Goal: Task Accomplishment & Management: Manage account settings

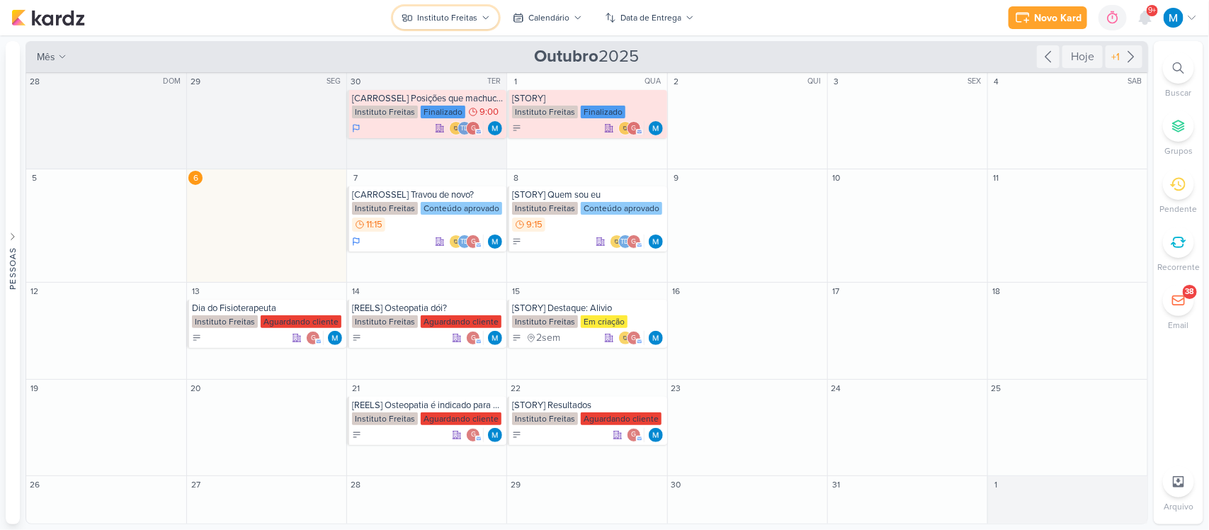
click at [471, 16] on div "Instituto Freitas" at bounding box center [447, 17] width 60 height 13
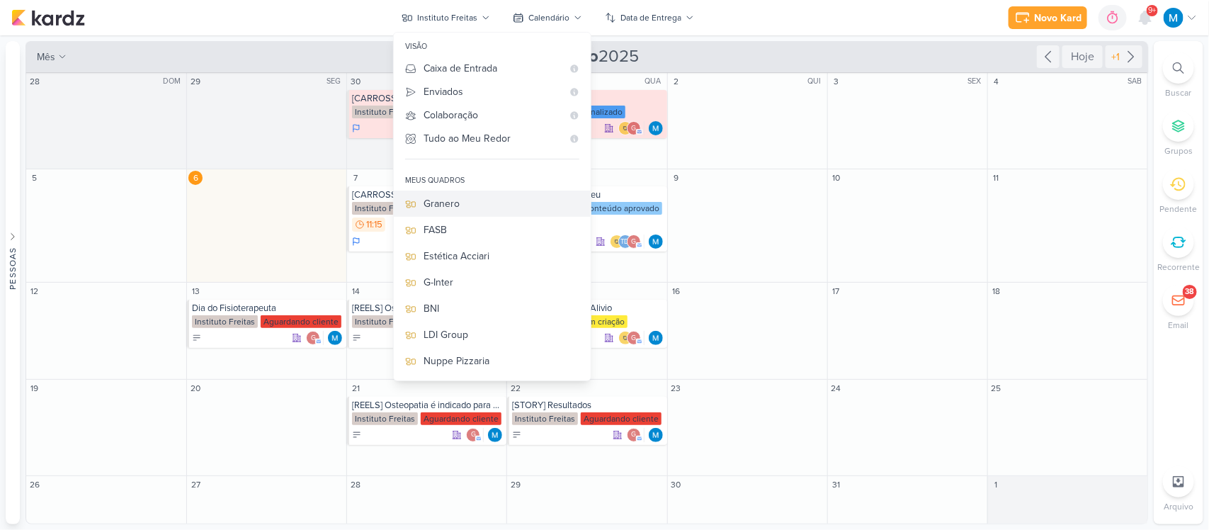
click at [473, 207] on div "Granero" at bounding box center [502, 203] width 156 height 15
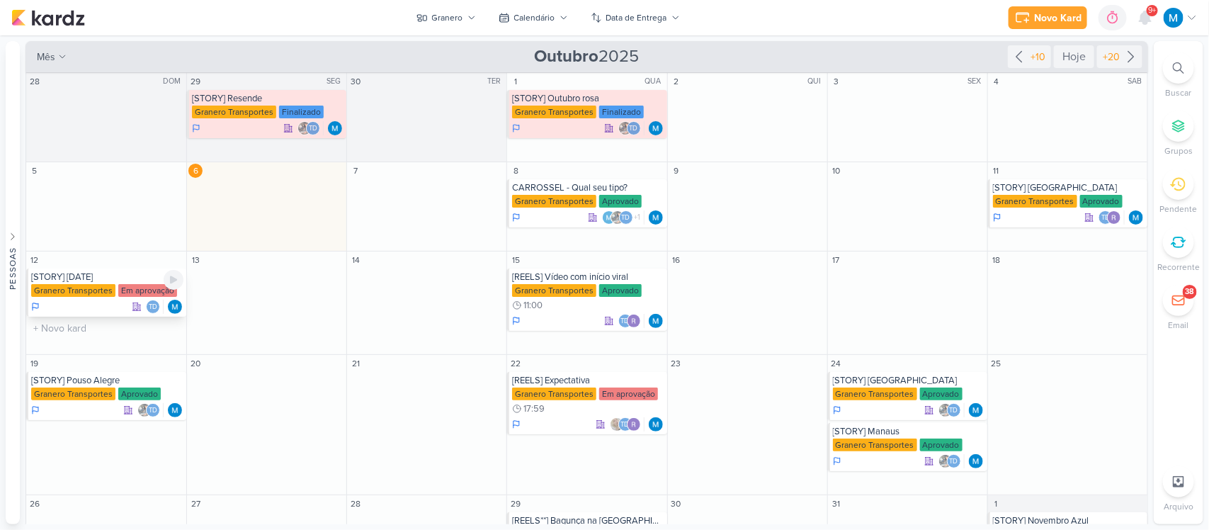
click at [96, 282] on div "[STORY] [DATE]" at bounding box center [107, 276] width 152 height 11
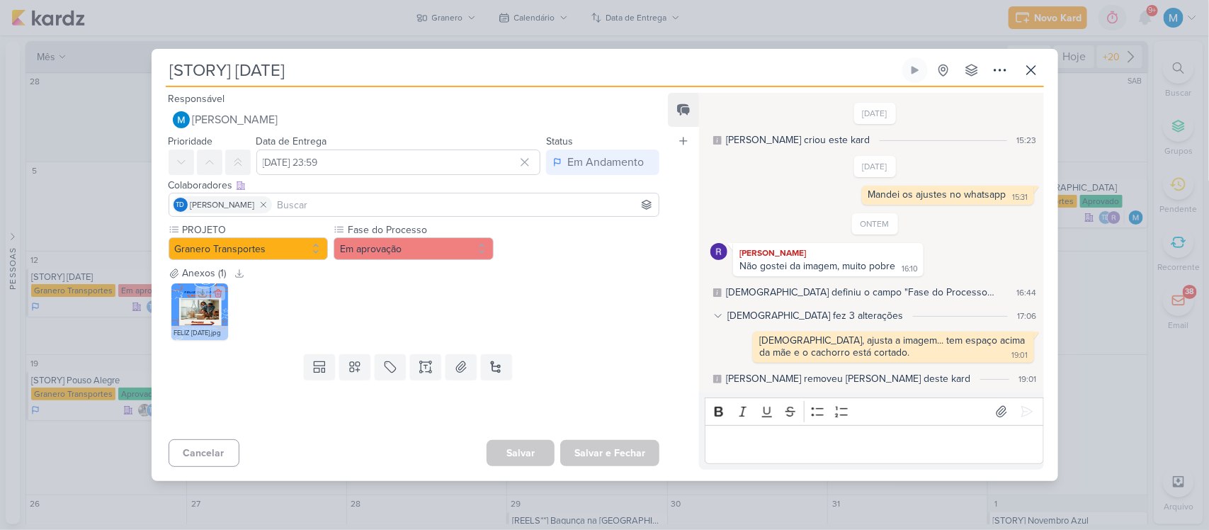
click at [203, 317] on img at bounding box center [199, 311] width 57 height 57
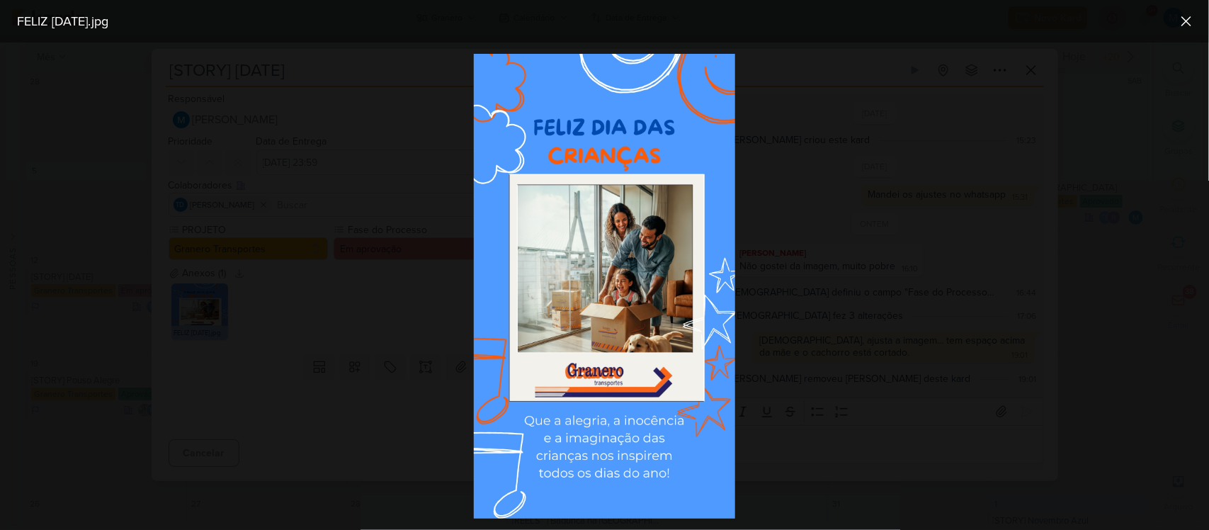
click at [788, 278] on div at bounding box center [604, 286] width 1209 height 487
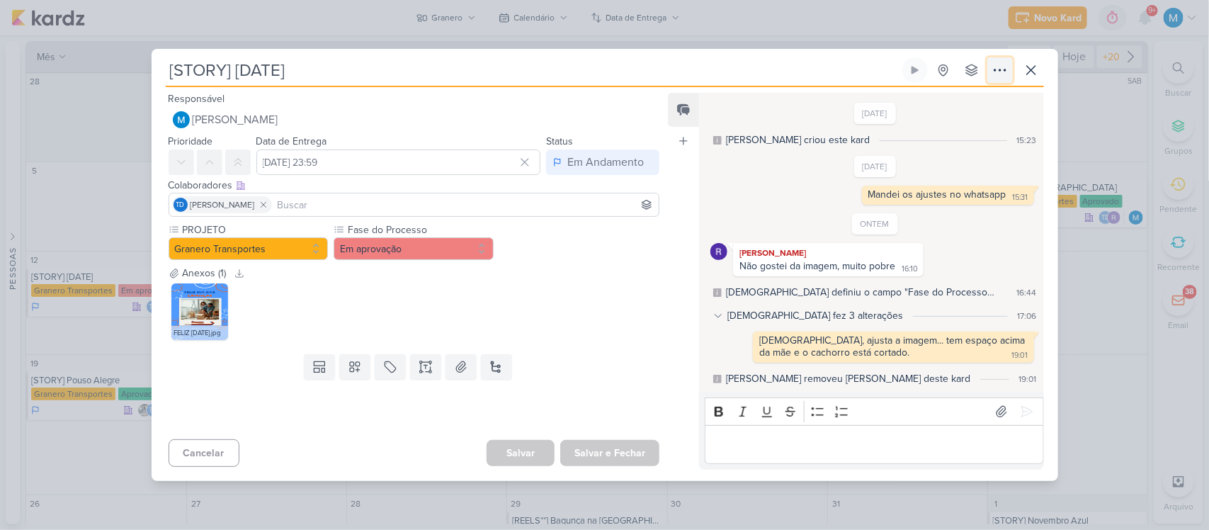
click at [1001, 66] on icon at bounding box center [1000, 70] width 17 height 17
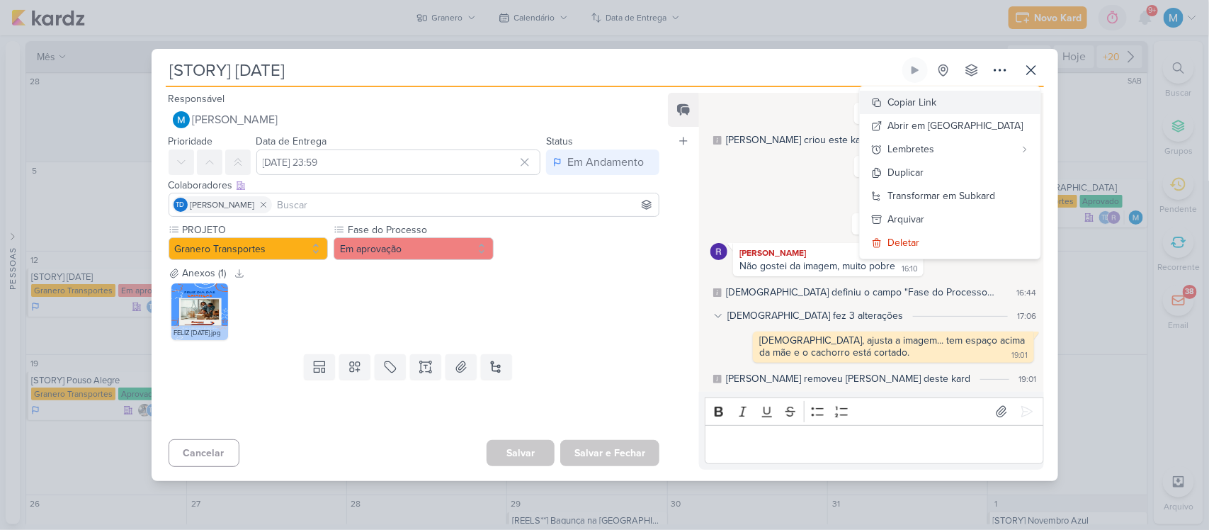
click at [981, 106] on button "Copiar Link" at bounding box center [950, 102] width 181 height 23
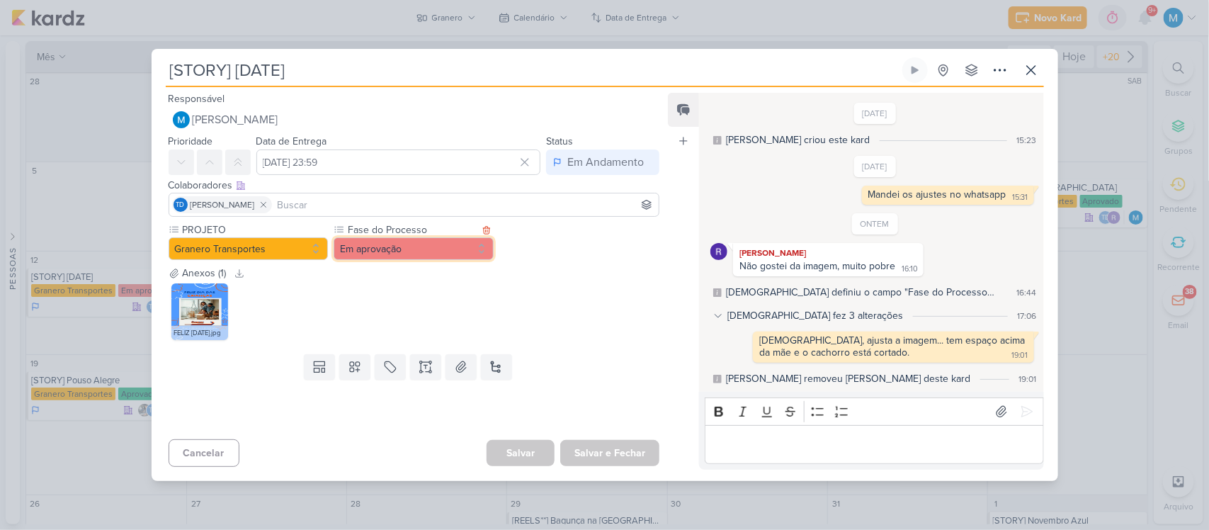
click at [436, 248] on button "Em aprovação" at bounding box center [414, 248] width 160 height 23
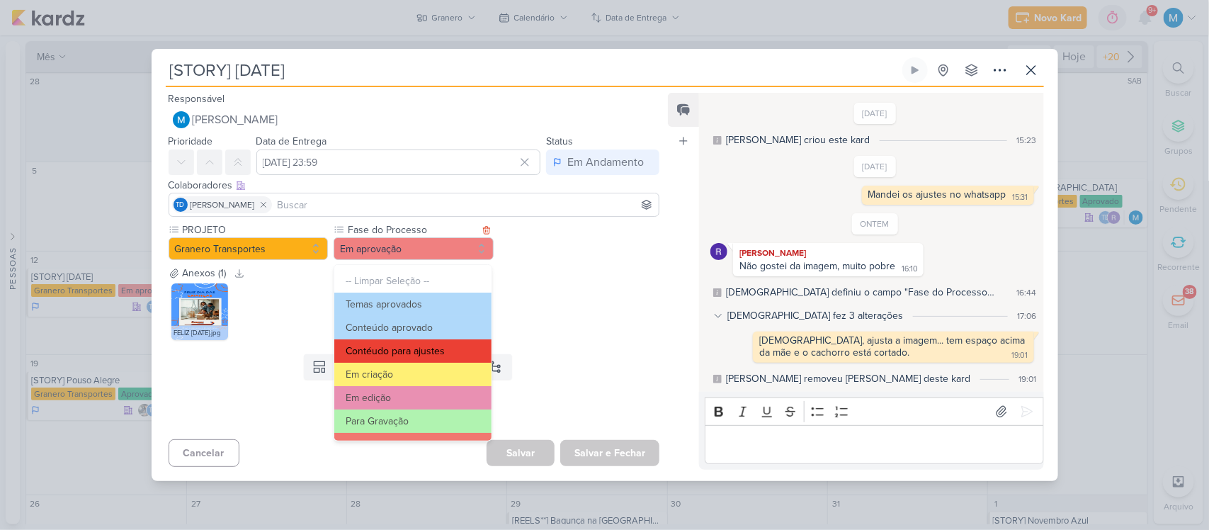
click at [434, 341] on button "Contéudo para ajustes" at bounding box center [412, 350] width 157 height 23
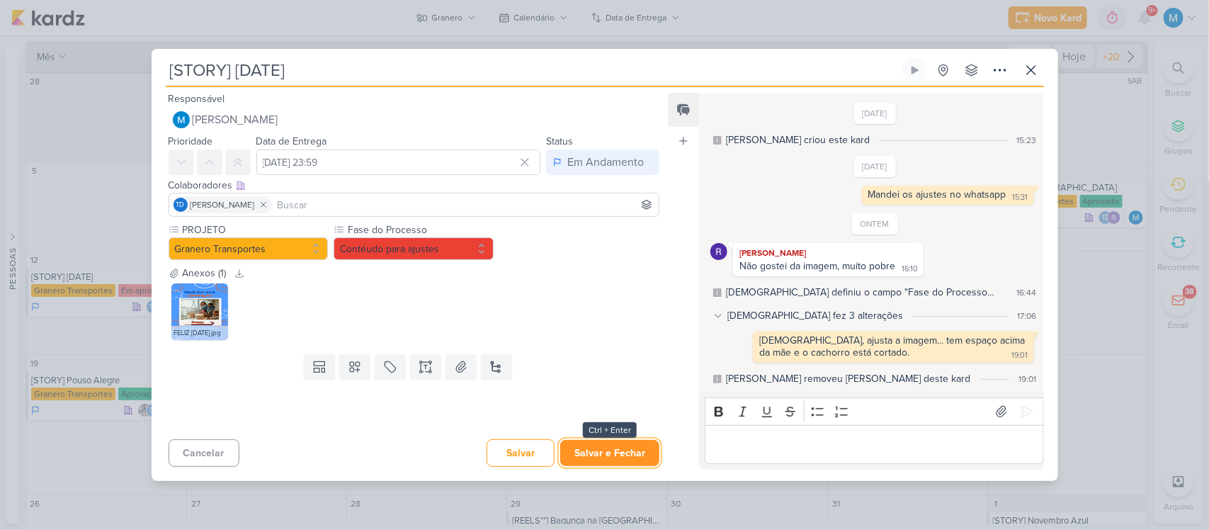
click at [625, 451] on button "Salvar e Fechar" at bounding box center [609, 453] width 99 height 26
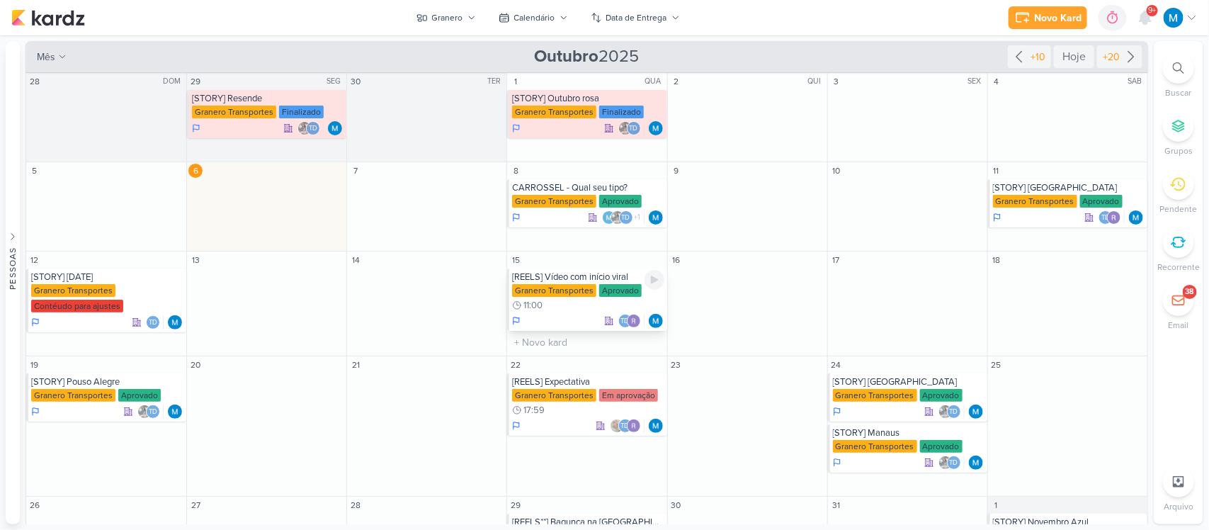
click at [574, 275] on div "[REELS] Vídeo com início viral" at bounding box center [588, 276] width 152 height 11
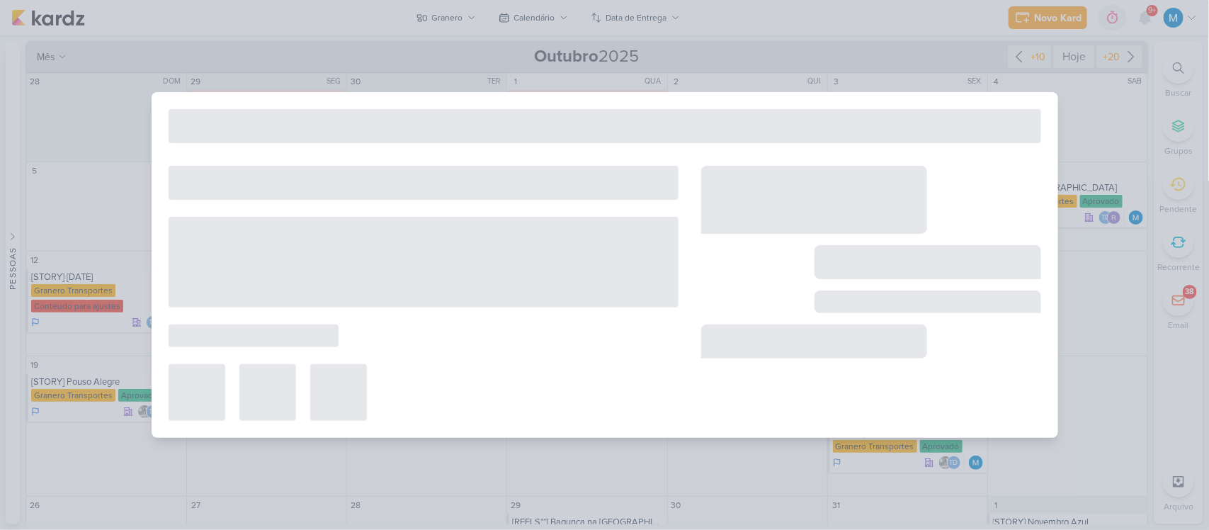
type input "[REELS] Vídeo com início viral"
type input "[DATE] 11:00"
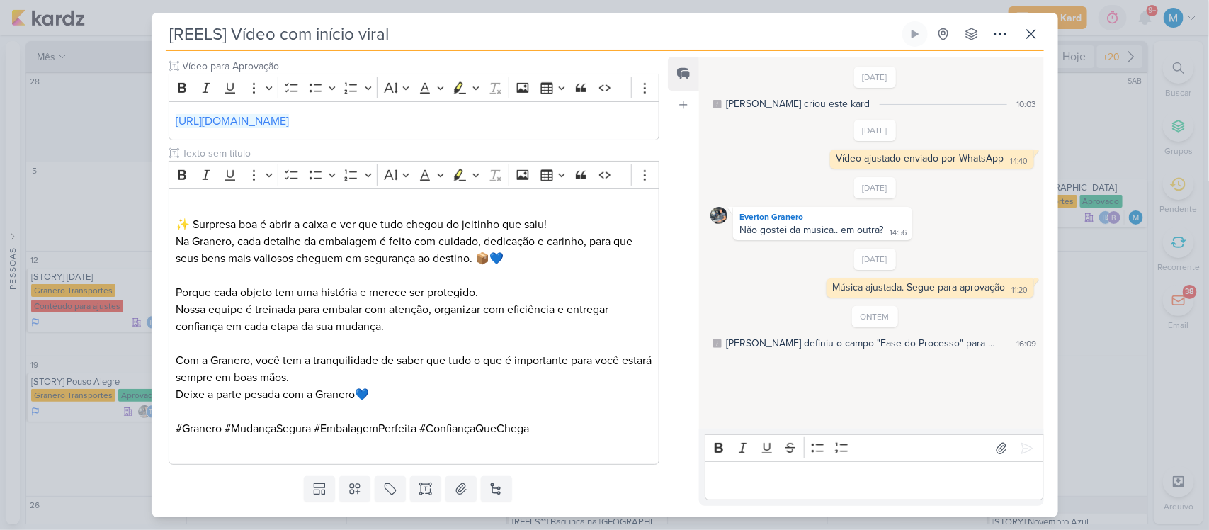
scroll to position [408, 0]
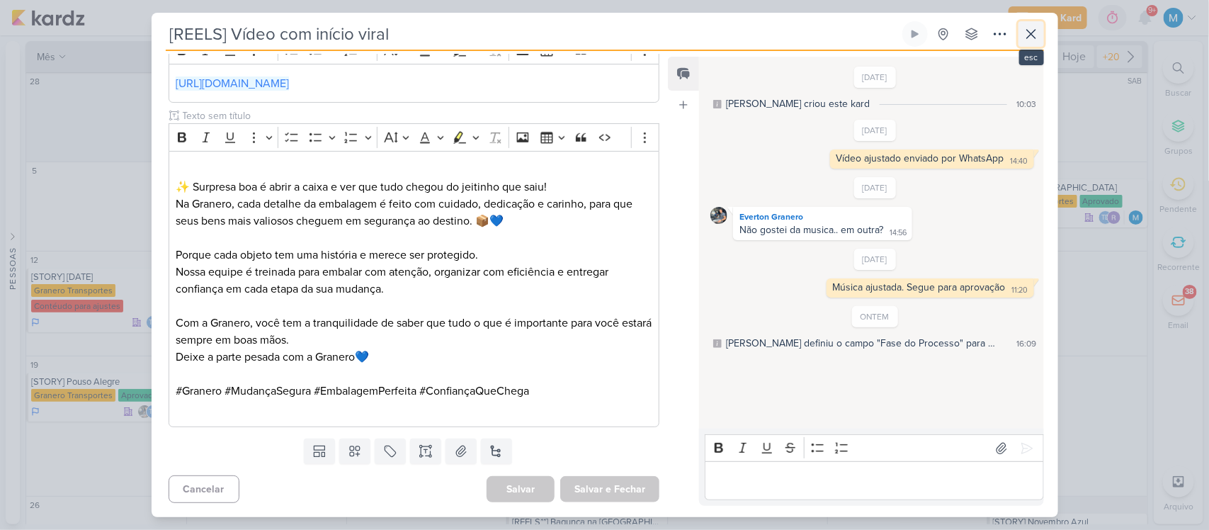
click at [1029, 33] on icon at bounding box center [1031, 34] width 9 height 9
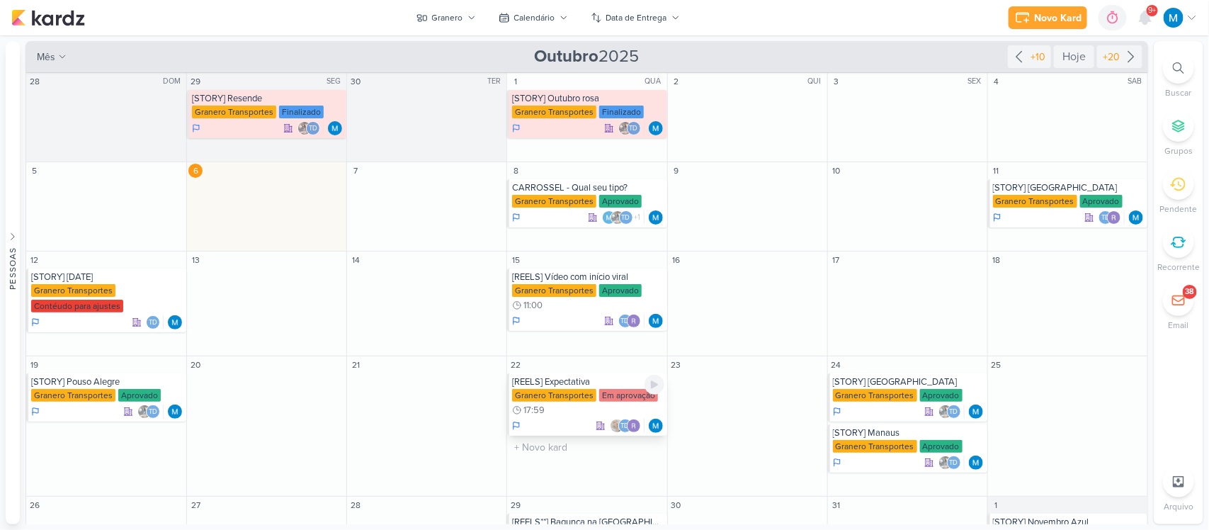
click at [591, 380] on div "[REELS] Expectativa" at bounding box center [588, 381] width 152 height 11
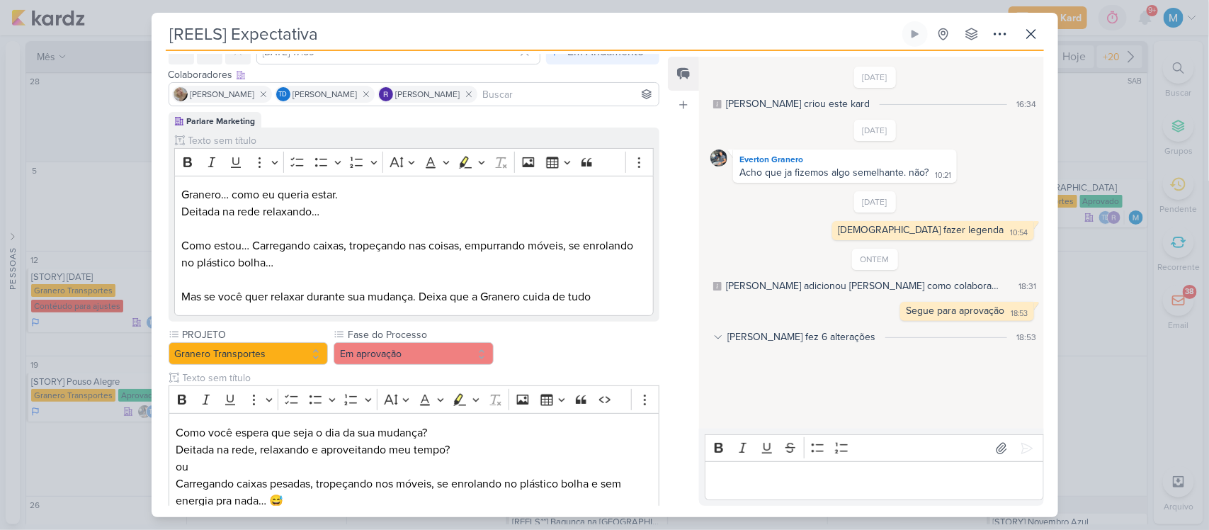
scroll to position [71, 0]
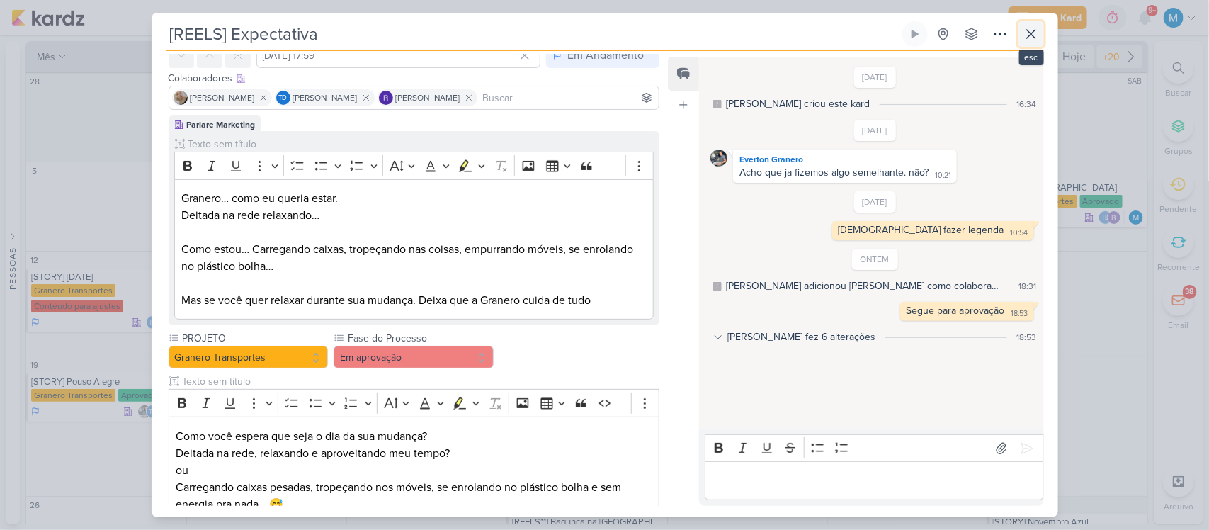
click at [1034, 36] on icon at bounding box center [1031, 34] width 17 height 17
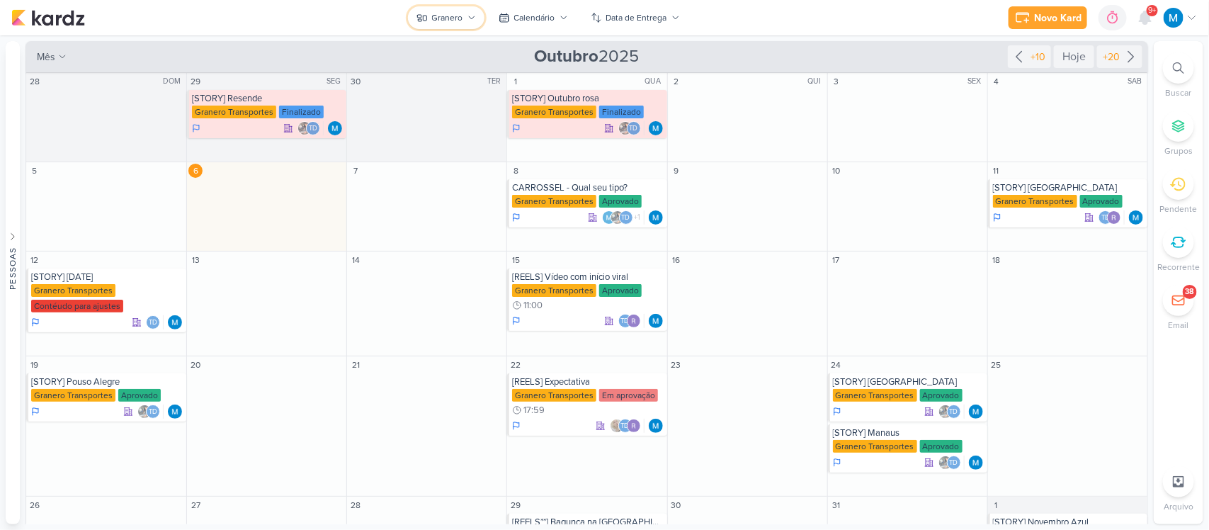
click at [469, 12] on button "Granero" at bounding box center [446, 17] width 77 height 23
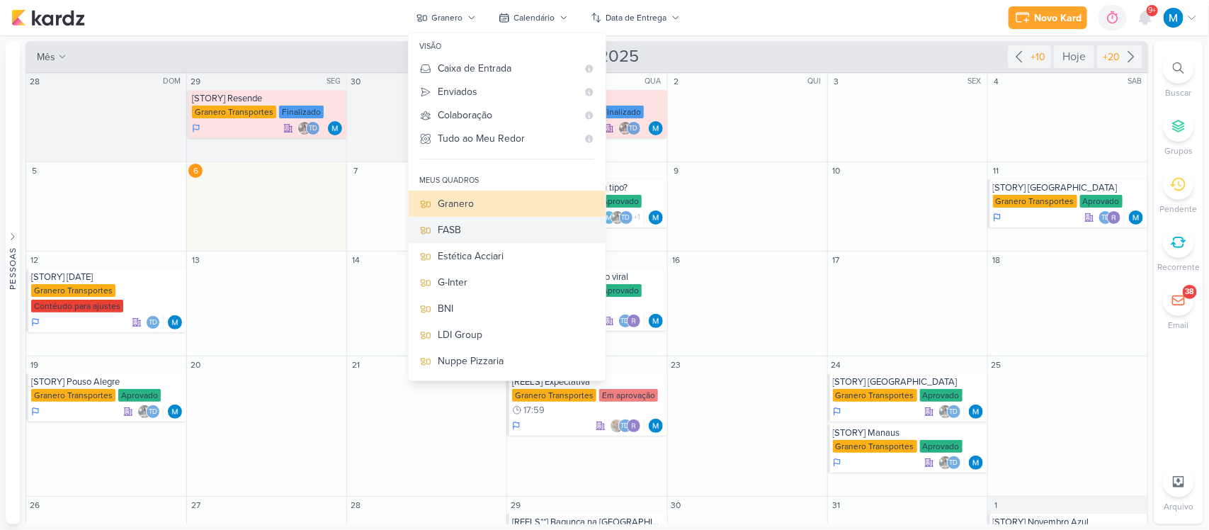
click at [461, 227] on div "FASB" at bounding box center [516, 229] width 156 height 15
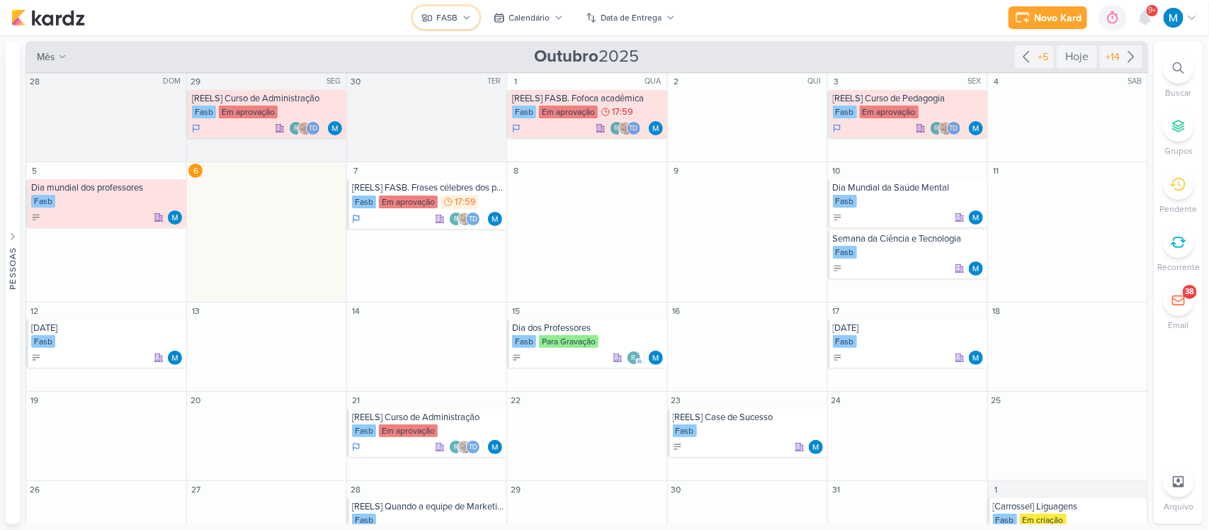
click at [463, 13] on icon at bounding box center [467, 17] width 9 height 9
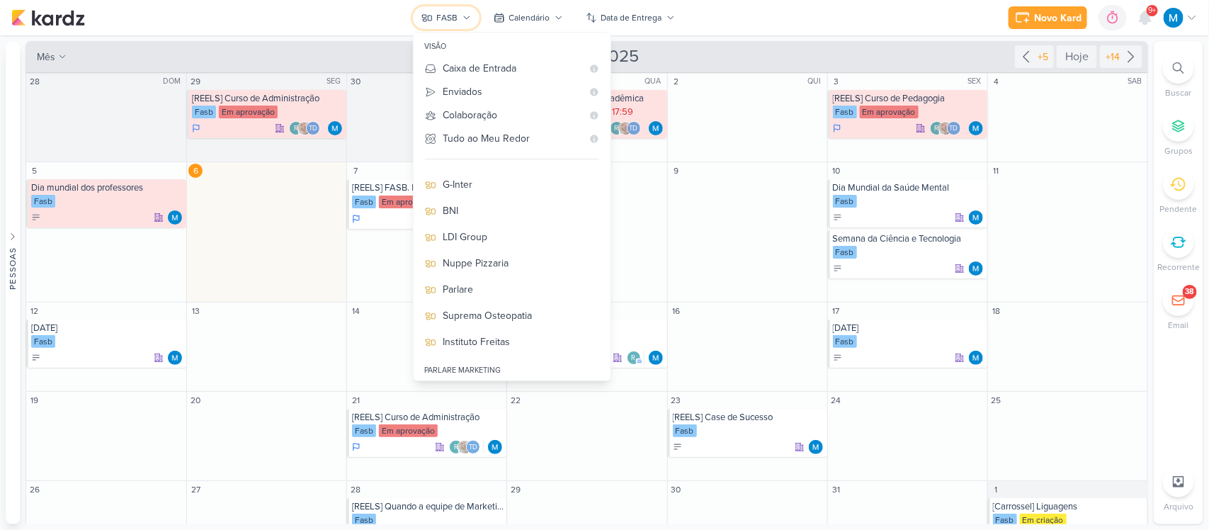
scroll to position [159, 0]
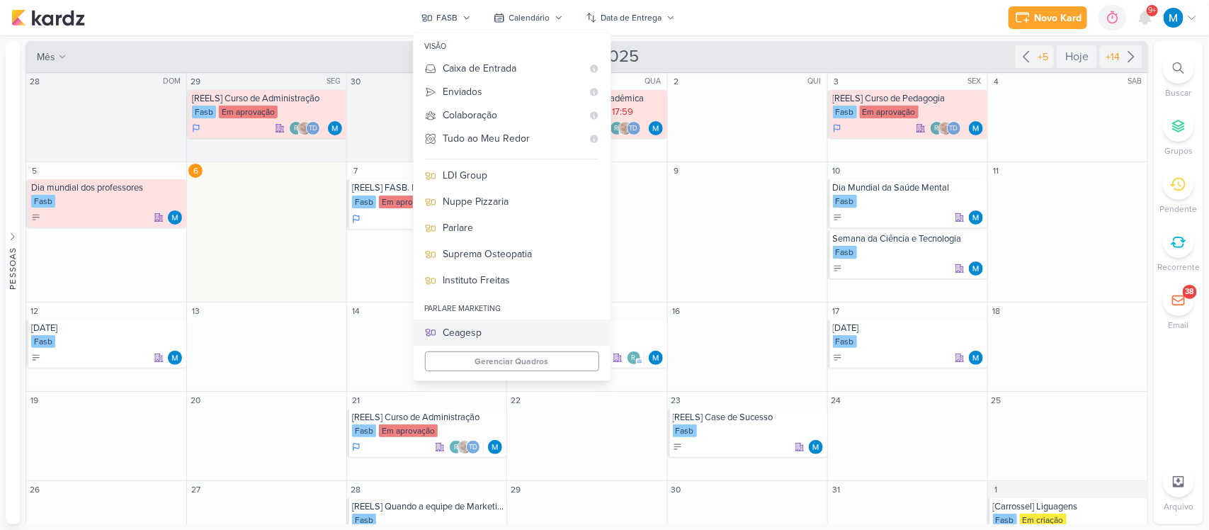
click at [480, 334] on div "Ceagesp" at bounding box center [521, 332] width 156 height 15
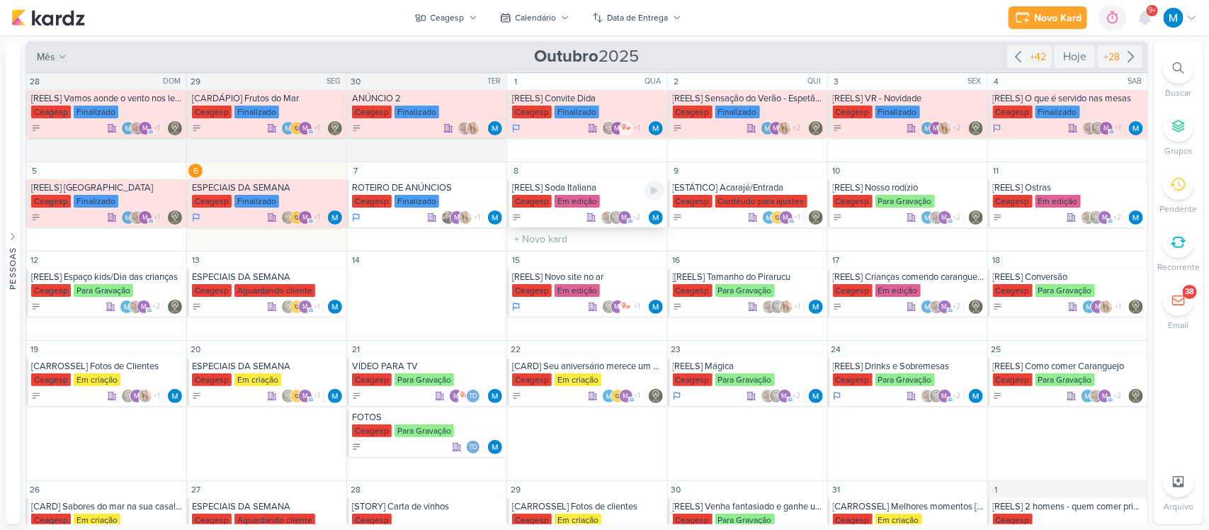
click at [569, 190] on div "[REELS] Soda Italiana" at bounding box center [588, 187] width 152 height 11
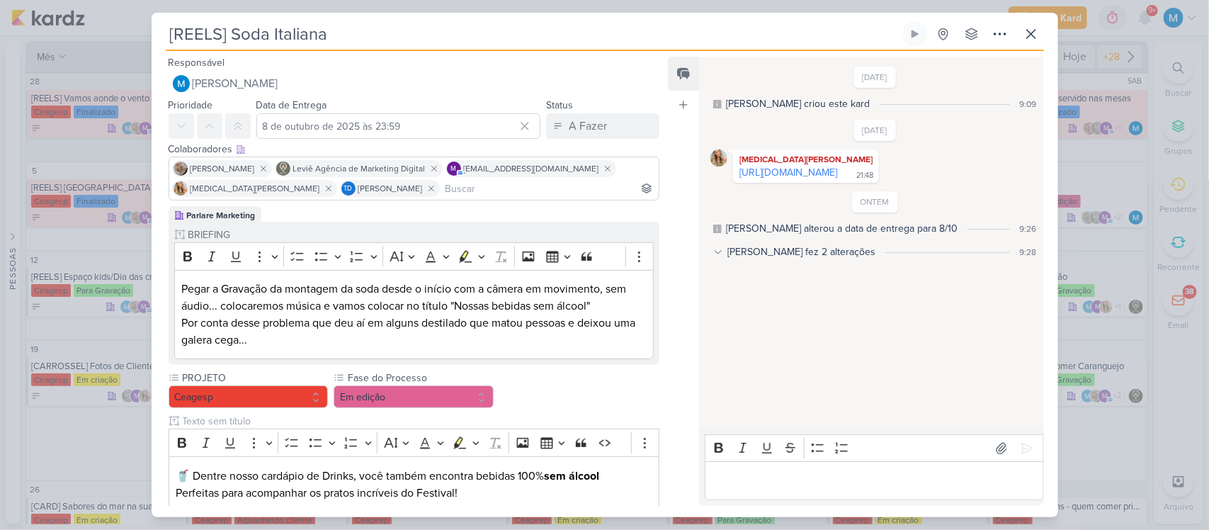
scroll to position [188, 0]
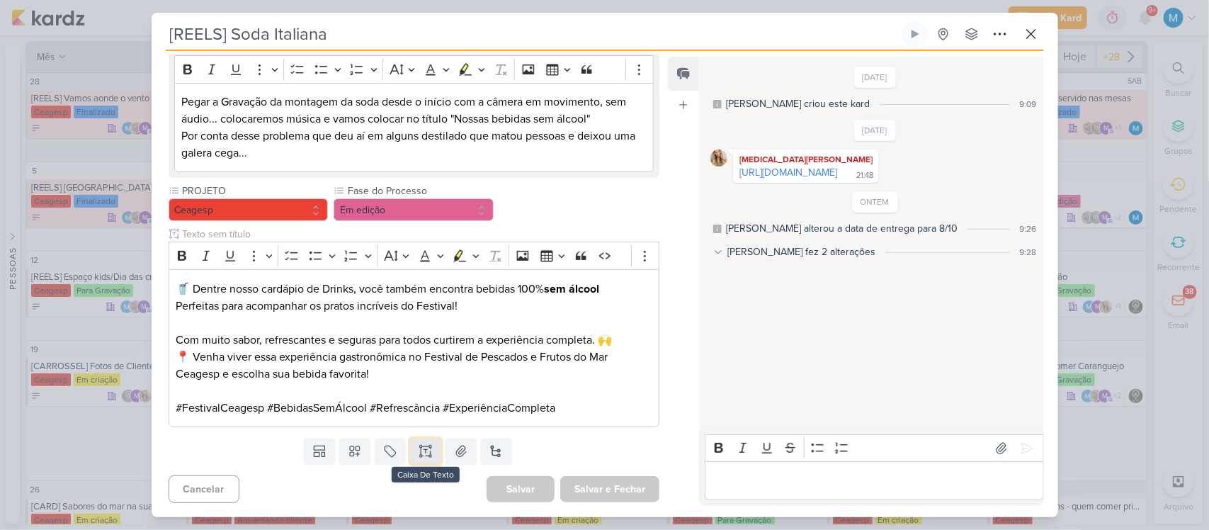
click at [427, 461] on button at bounding box center [425, 451] width 31 height 26
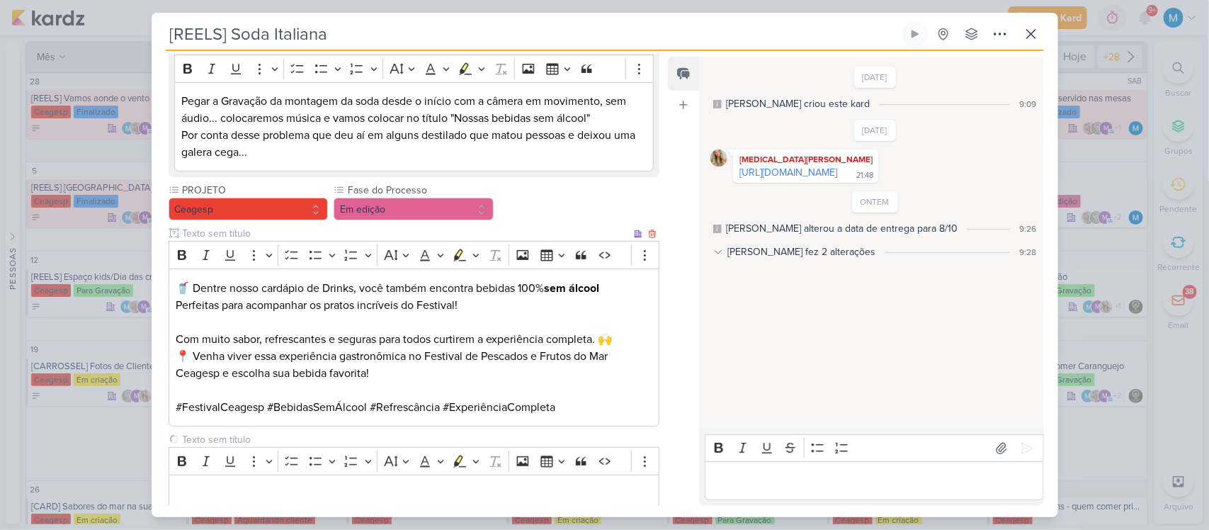
click at [242, 238] on input "text" at bounding box center [406, 233] width 452 height 15
type input "LEGENDA DO POST"
click at [249, 436] on input "text" at bounding box center [406, 439] width 452 height 15
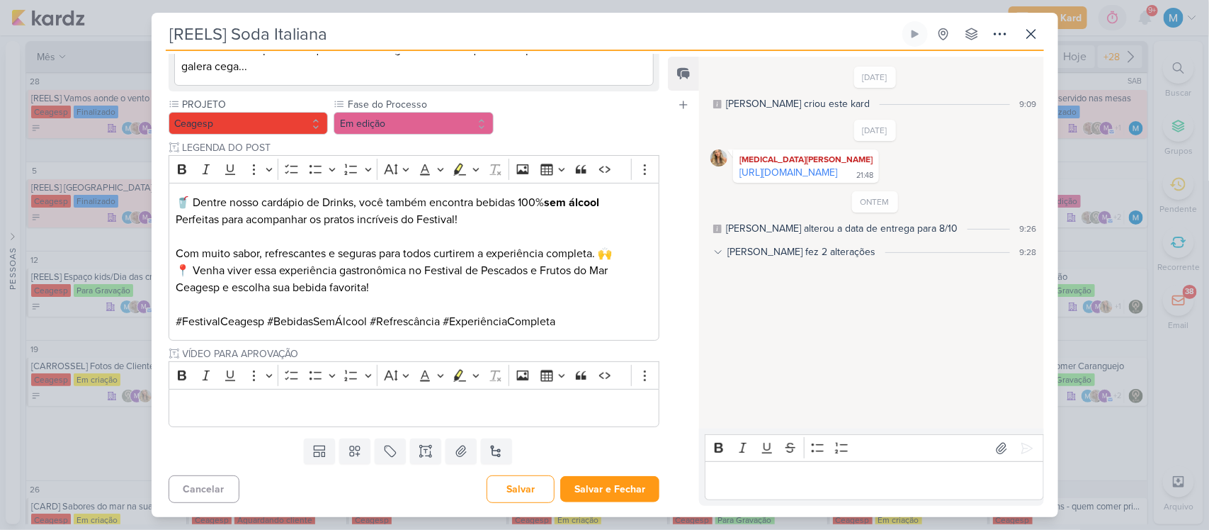
type input "VÍDEO PARA APROVAÇÃO"
click at [460, 420] on div "Editor editing area: main" at bounding box center [415, 408] width 492 height 39
click at [362, 412] on p "Editor editing area: main" at bounding box center [414, 408] width 476 height 17
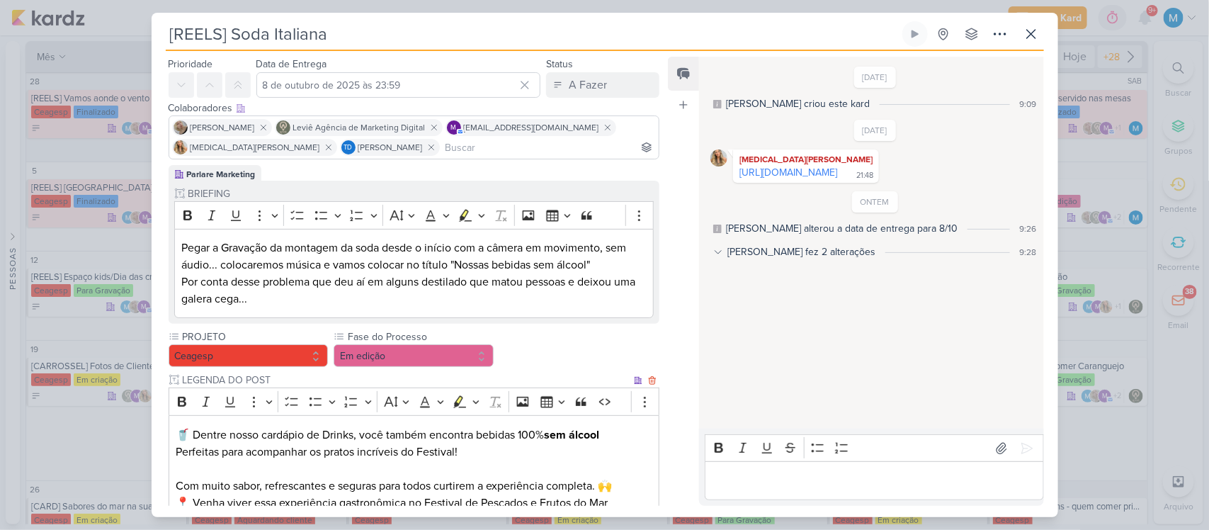
scroll to position [0, 0]
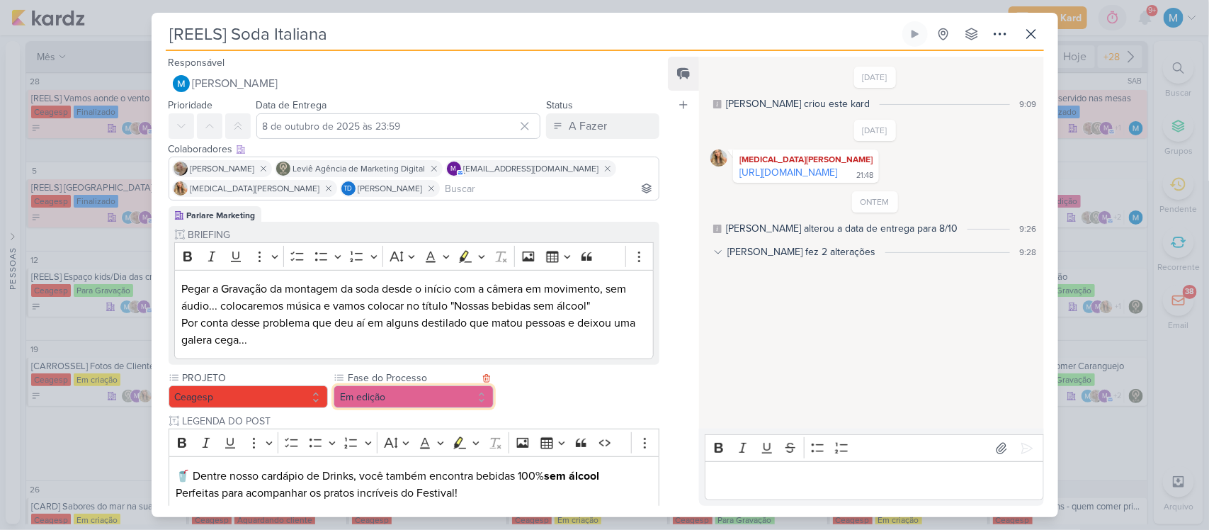
click at [370, 397] on button "Em edição" at bounding box center [414, 396] width 160 height 23
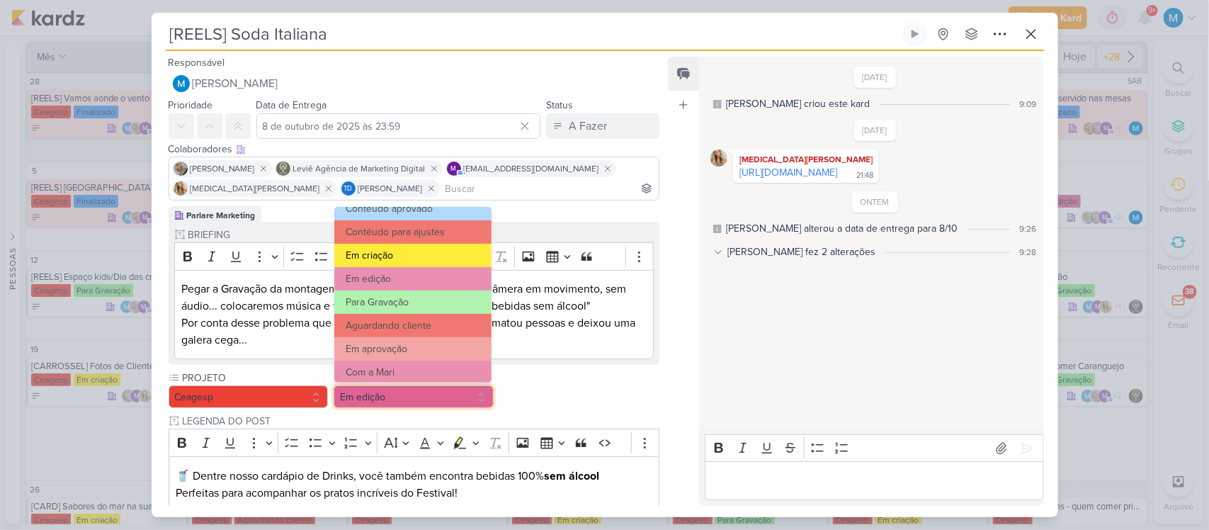
scroll to position [89, 0]
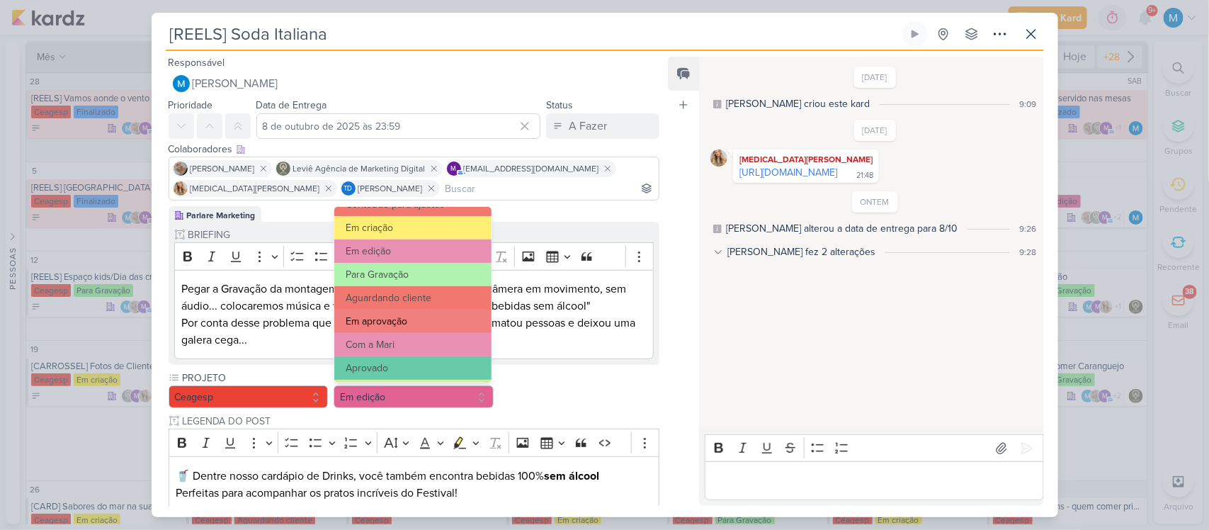
click at [407, 316] on button "Em aprovação" at bounding box center [412, 321] width 157 height 23
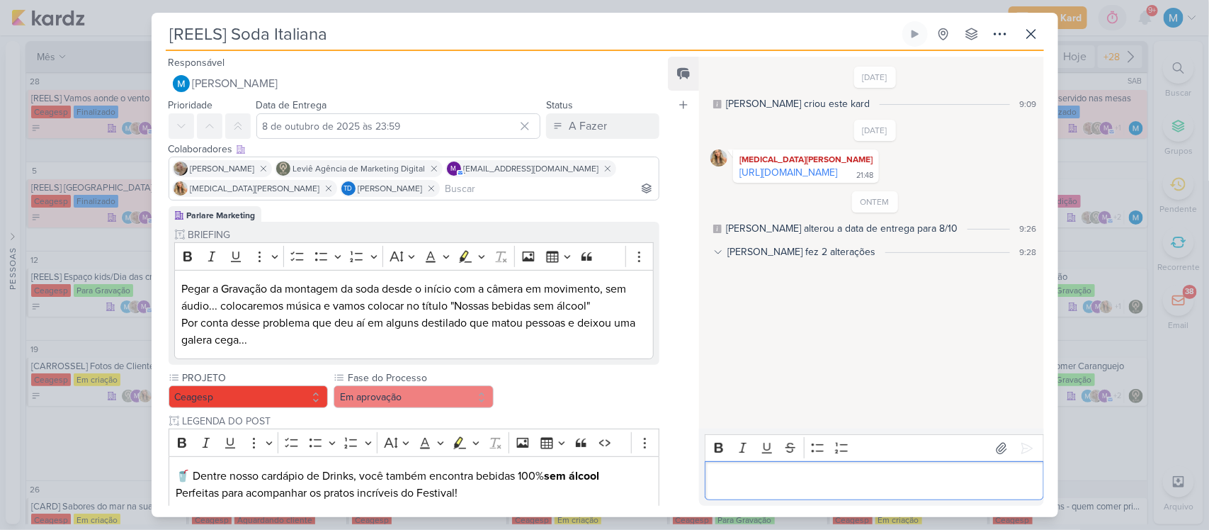
click at [788, 477] on p "Editor editing area: main" at bounding box center [875, 480] width 324 height 17
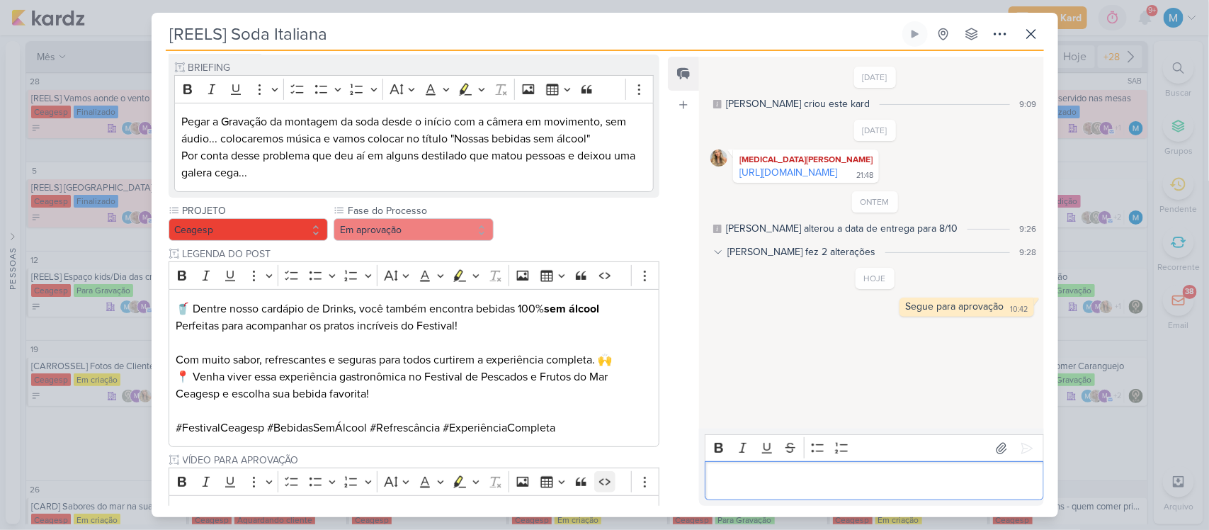
scroll to position [0, 0]
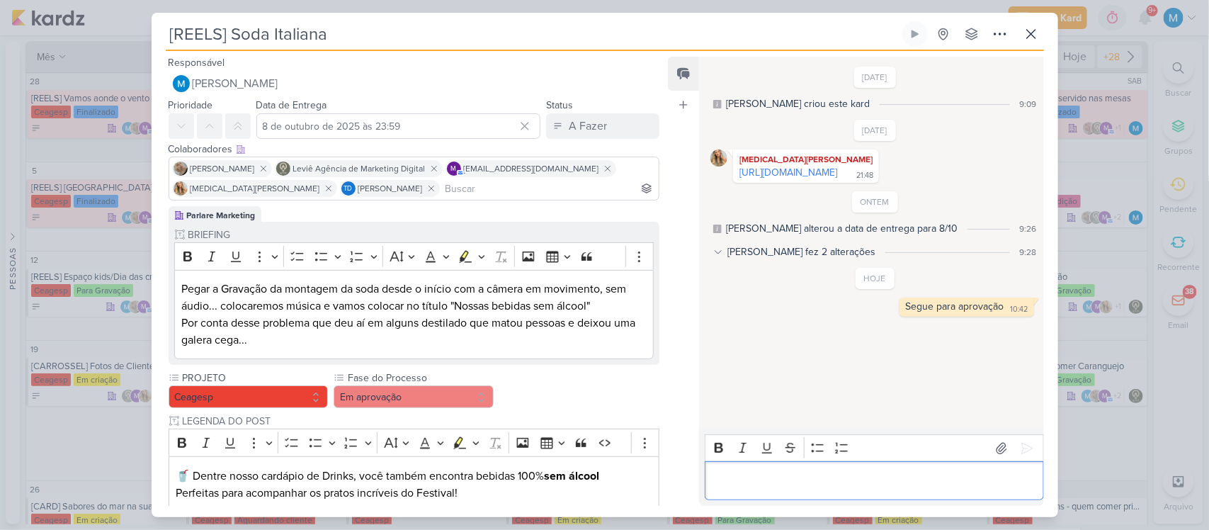
click at [606, 107] on div "Status A Fazer A Fazer Finalizado Em Andamento" at bounding box center [602, 117] width 113 height 43
click at [606, 115] on button "A Fazer" at bounding box center [602, 126] width 113 height 26
click at [606, 203] on div "Em Andamento" at bounding box center [591, 205] width 67 height 15
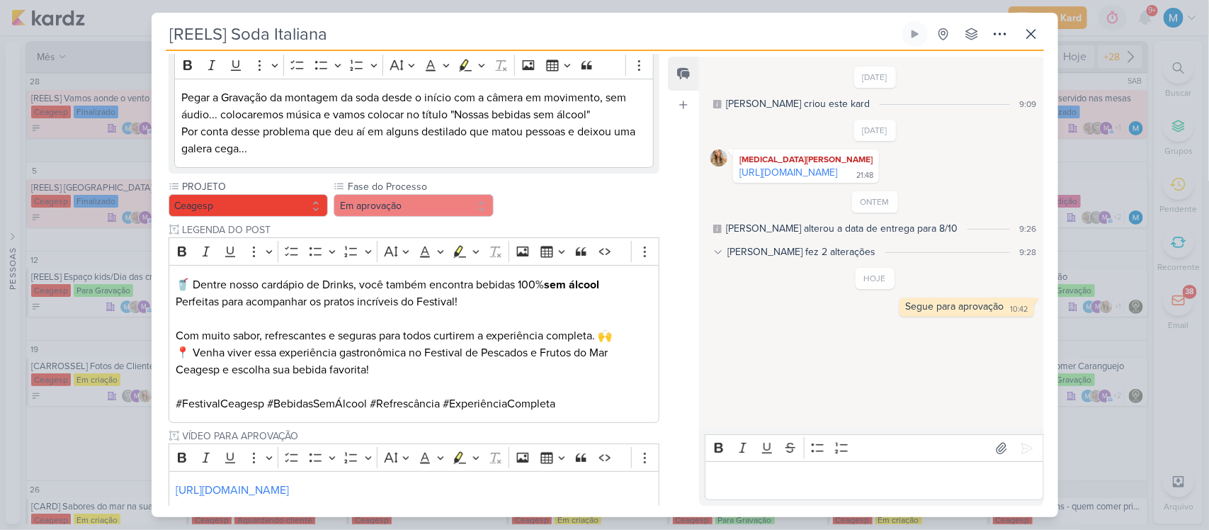
scroll to position [292, 0]
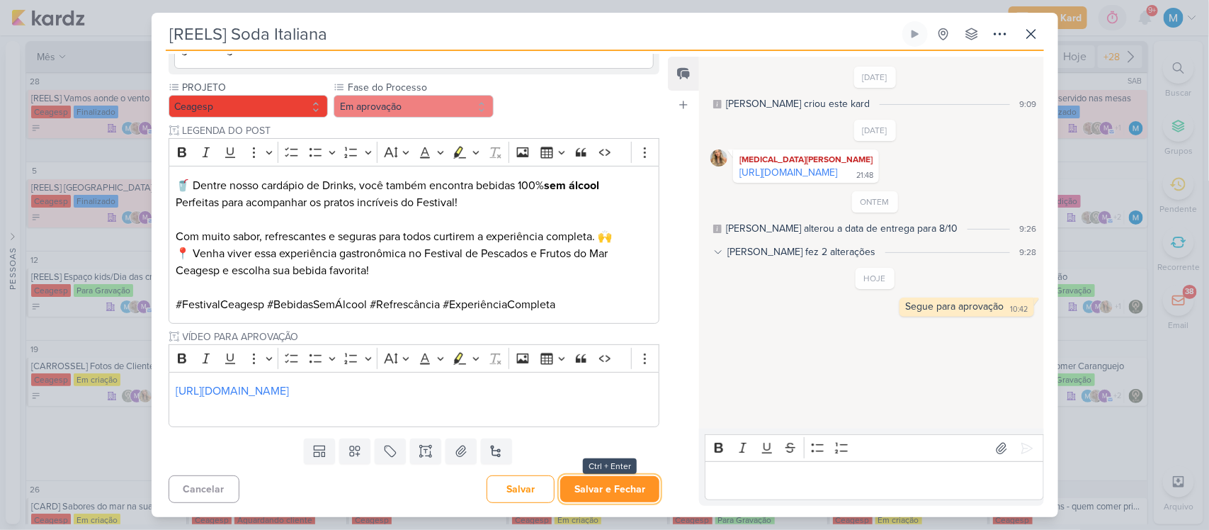
click at [629, 490] on button "Salvar e Fechar" at bounding box center [609, 489] width 99 height 26
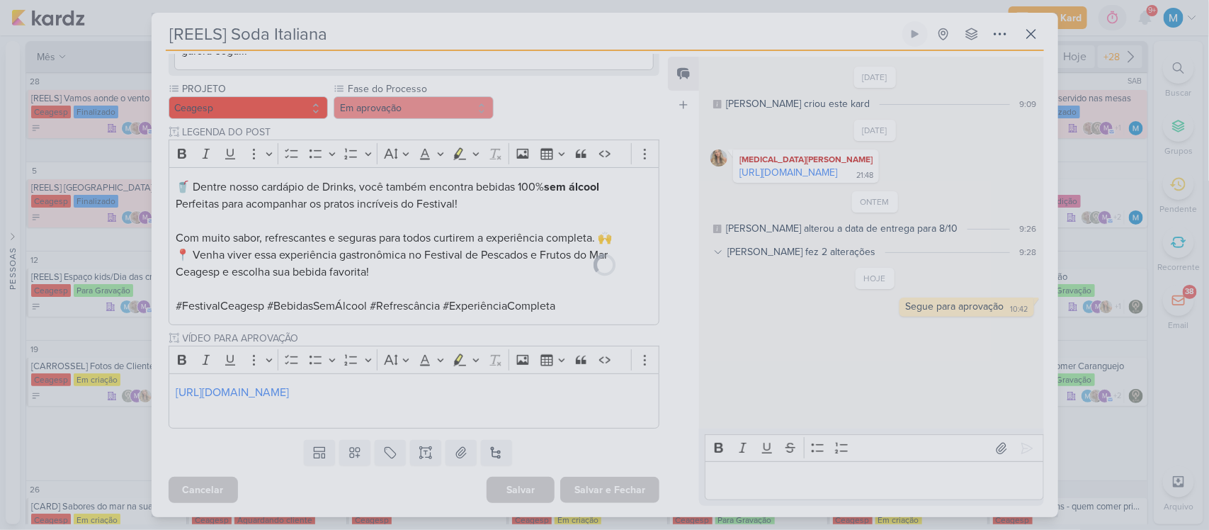
scroll to position [290, 0]
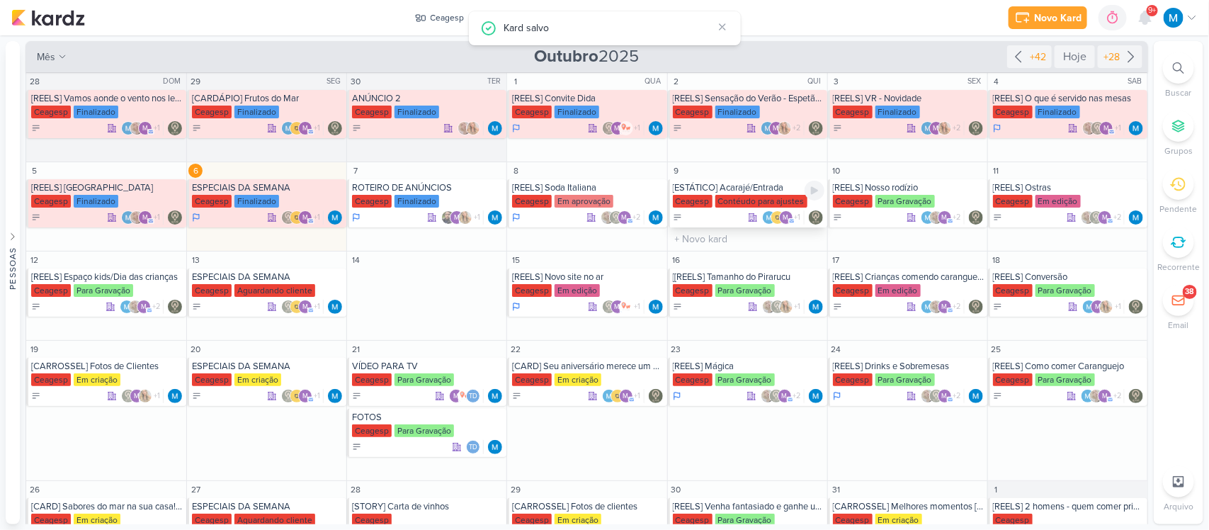
click at [765, 185] on div "[ESTÁTICO] Acarajé/Entrada" at bounding box center [749, 187] width 152 height 11
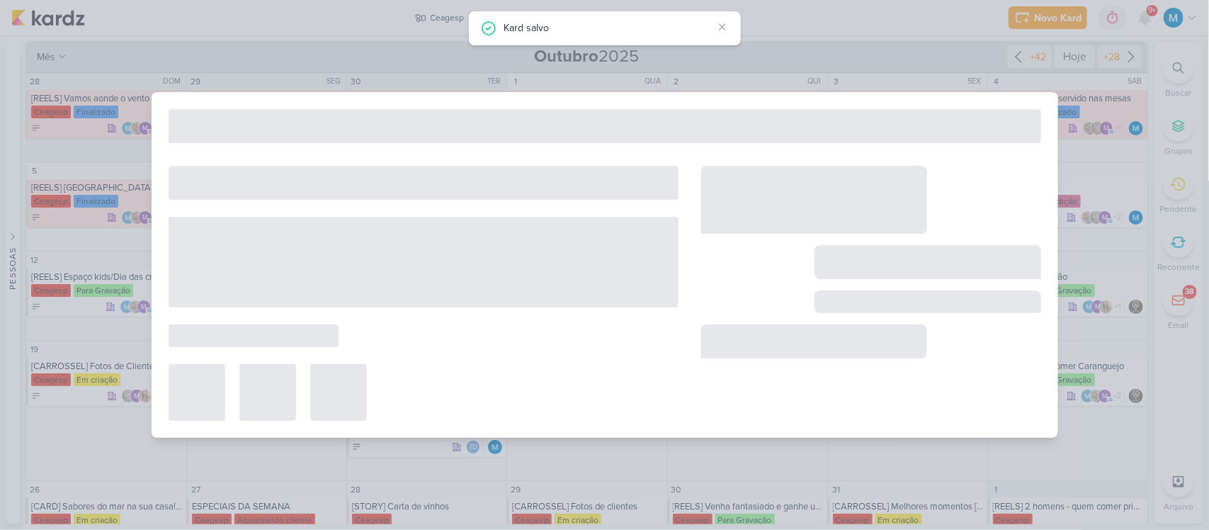
type input "[ESTÁTICO] Acarajé/Entrada"
type input "[DATE] 23:59"
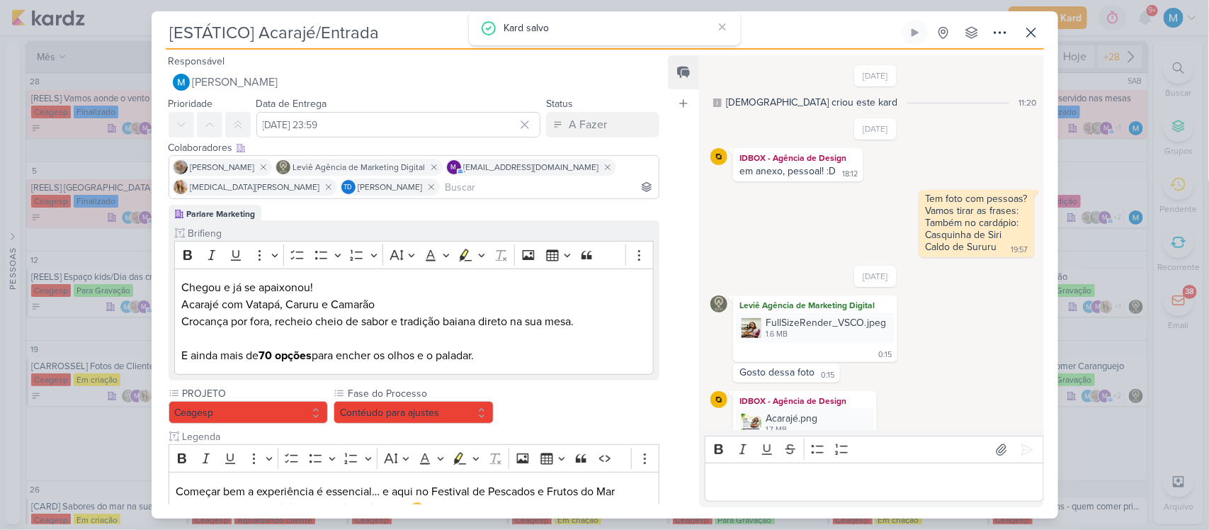
scroll to position [69, 0]
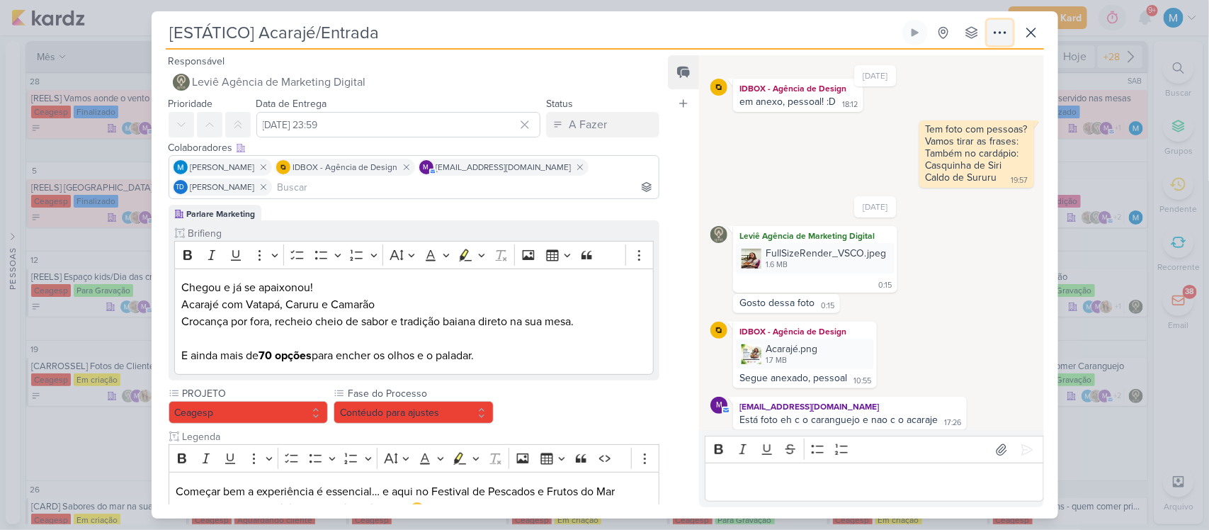
click at [997, 35] on icon at bounding box center [1000, 32] width 17 height 17
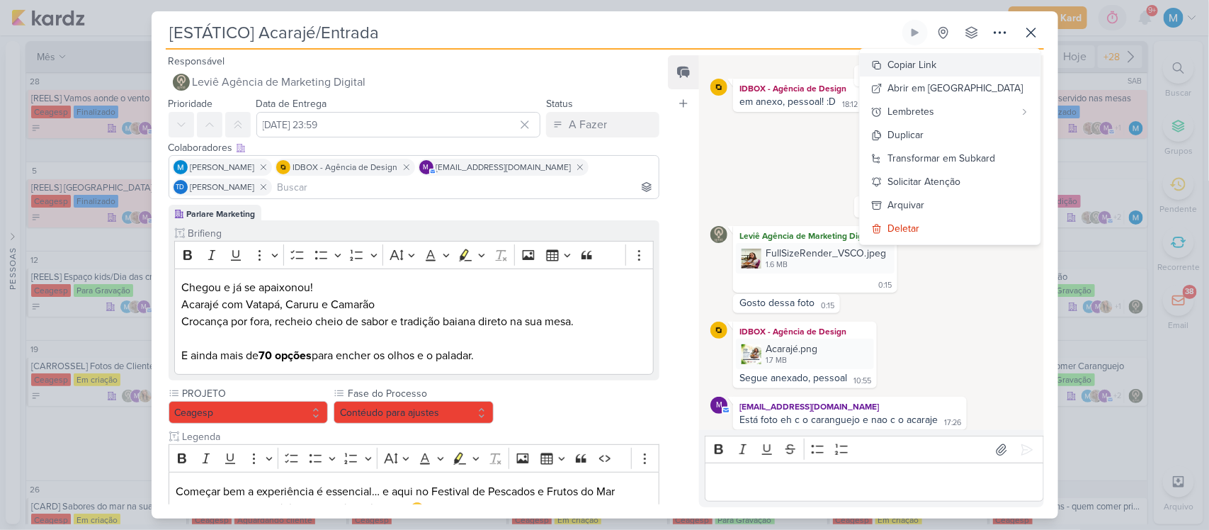
click at [981, 61] on button "Copiar Link" at bounding box center [950, 64] width 181 height 23
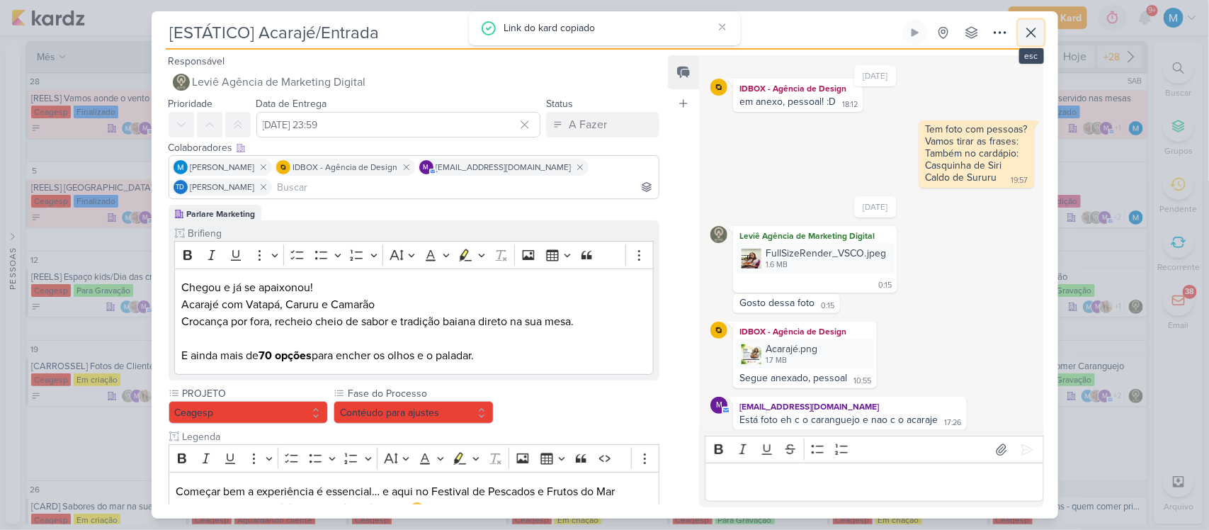
click at [1029, 32] on icon at bounding box center [1031, 32] width 17 height 17
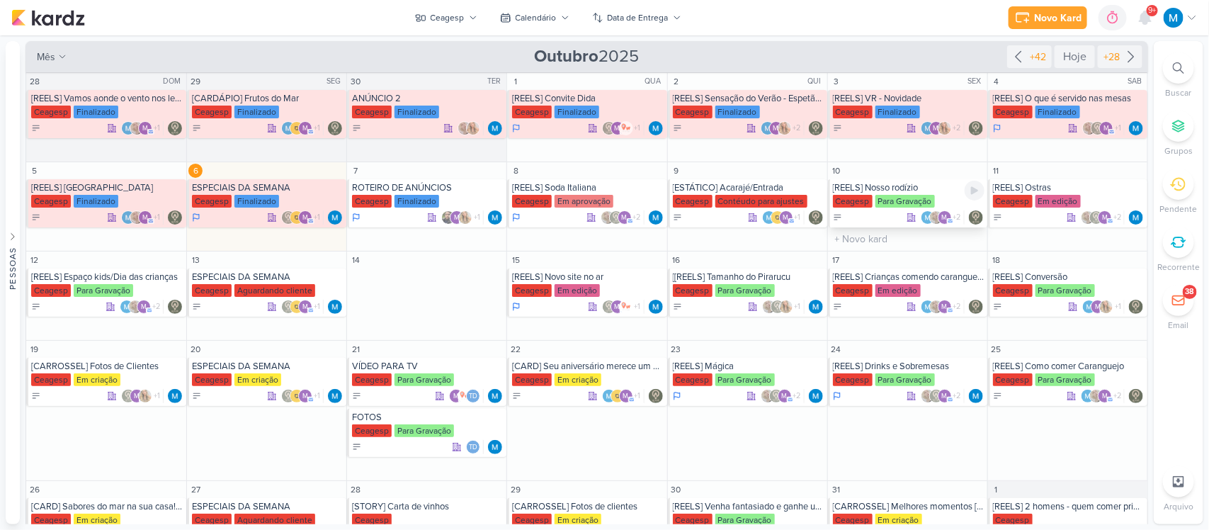
click at [912, 189] on div "[REELS] Nosso rodízio" at bounding box center [909, 187] width 152 height 11
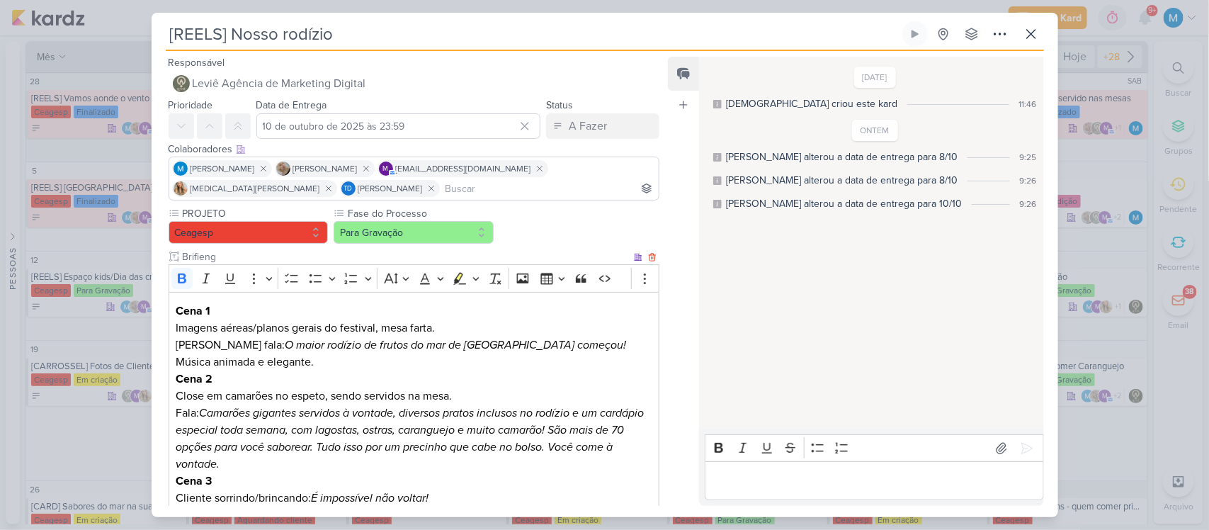
scroll to position [416, 0]
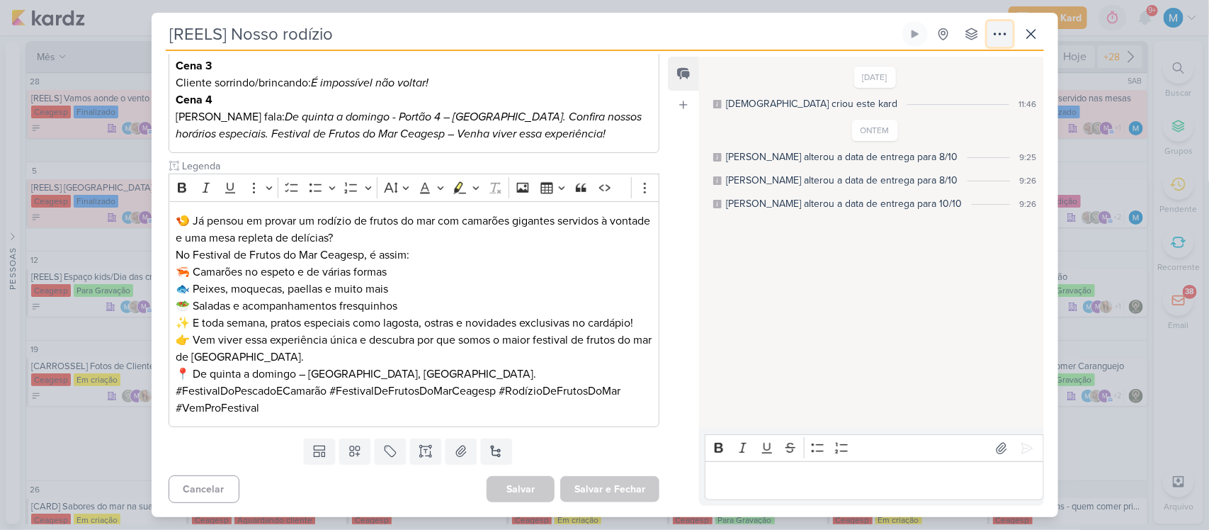
click at [1002, 33] on icon at bounding box center [1000, 34] width 17 height 17
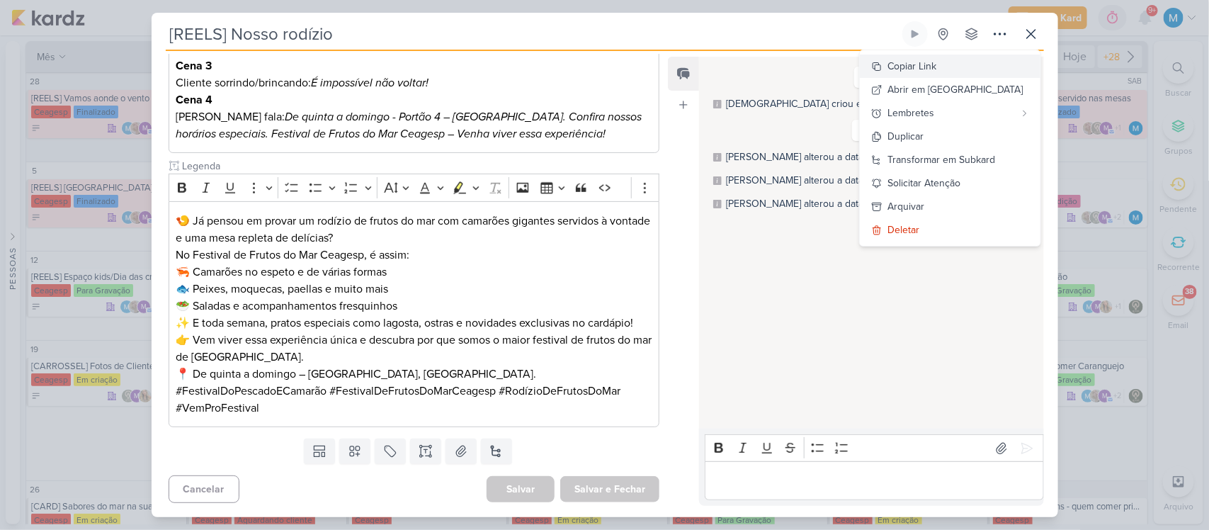
click at [983, 62] on button "Copiar Link" at bounding box center [950, 66] width 181 height 23
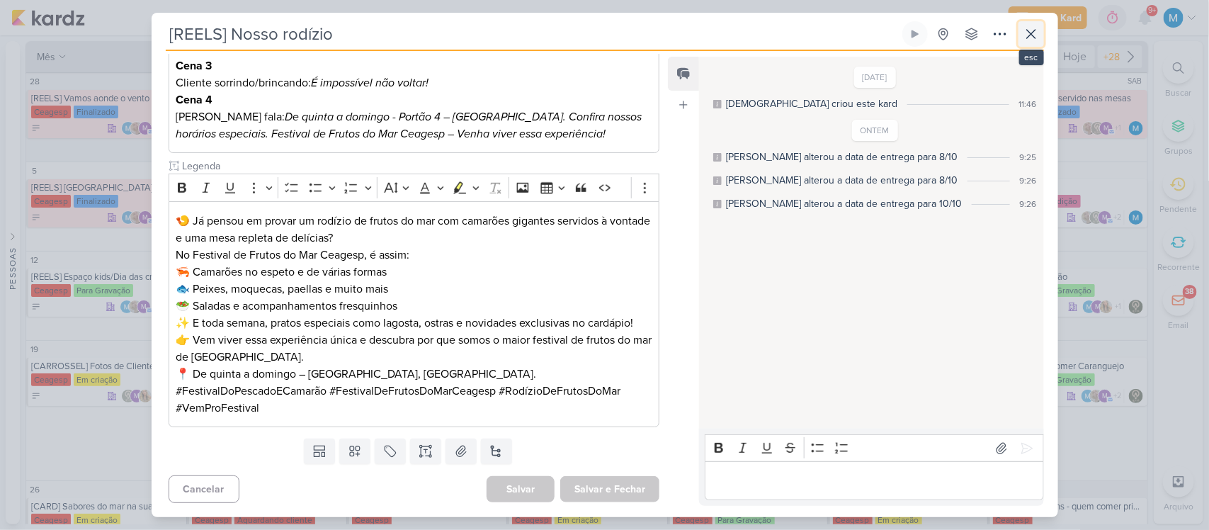
click at [1032, 40] on icon at bounding box center [1031, 34] width 17 height 17
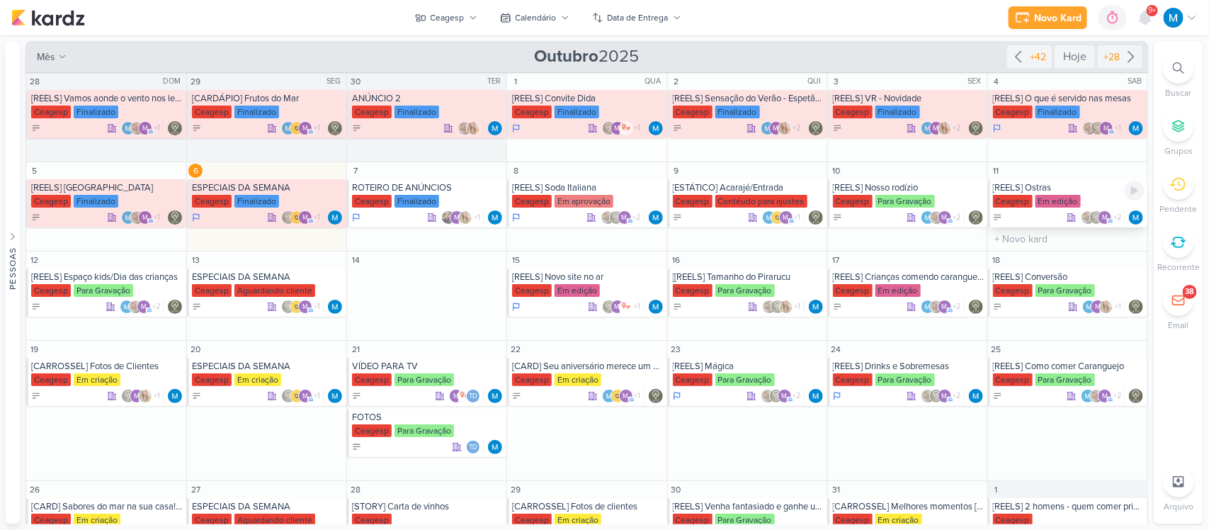
click at [1039, 191] on div "[REELS] Ostras" at bounding box center [1069, 187] width 152 height 11
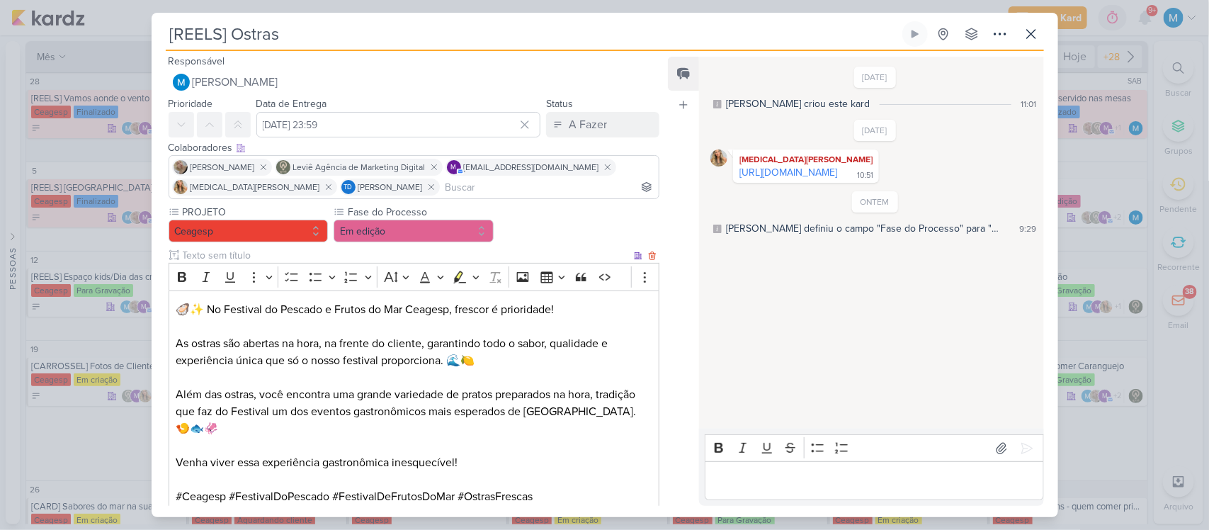
scroll to position [0, 0]
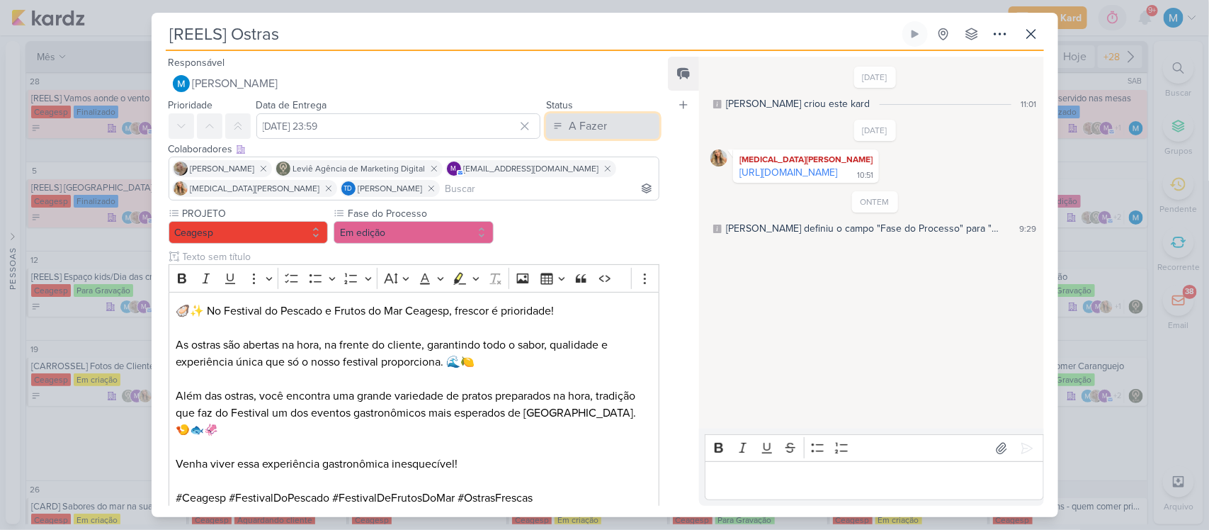
click at [581, 125] on div "A Fazer" at bounding box center [588, 126] width 38 height 17
drag, startPoint x: 584, startPoint y: 205, endPoint x: 587, endPoint y: 261, distance: 55.3
click at [584, 206] on div "Em Andamento" at bounding box center [591, 205] width 67 height 15
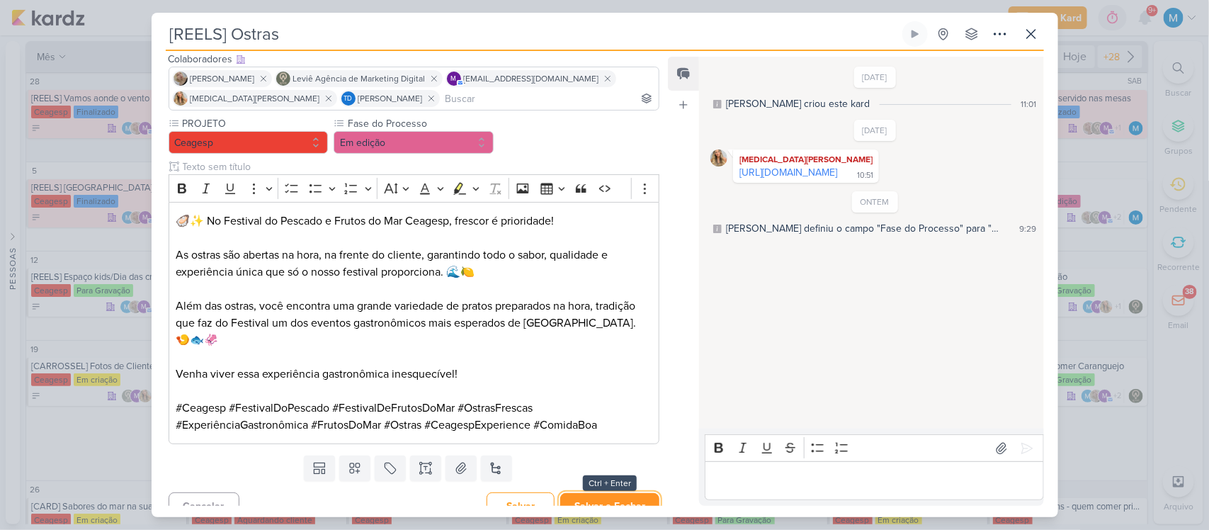
click at [625, 493] on button "Salvar e Fechar" at bounding box center [609, 506] width 99 height 26
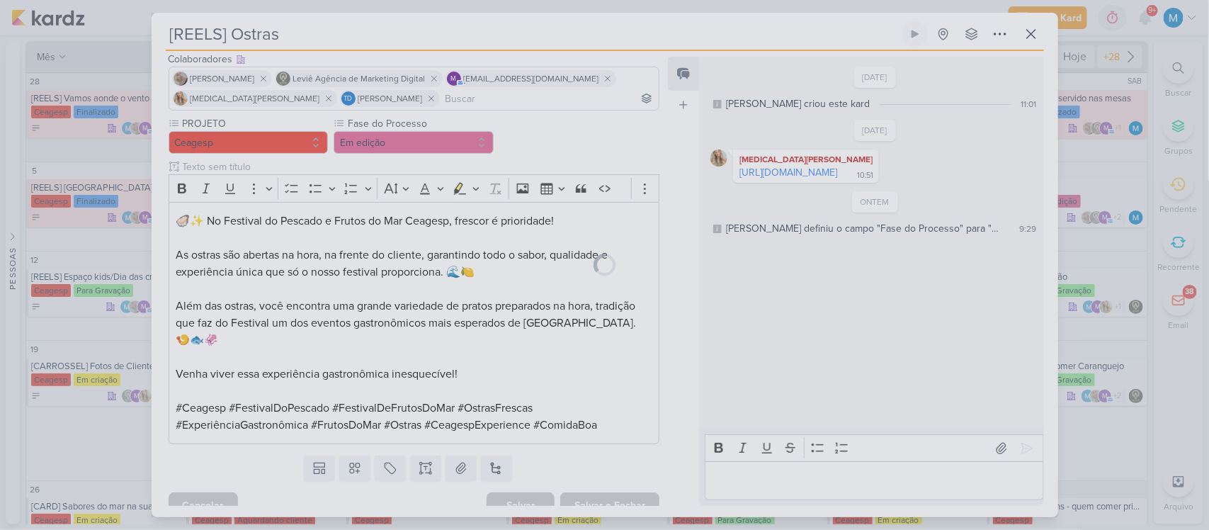
scroll to position [89, 0]
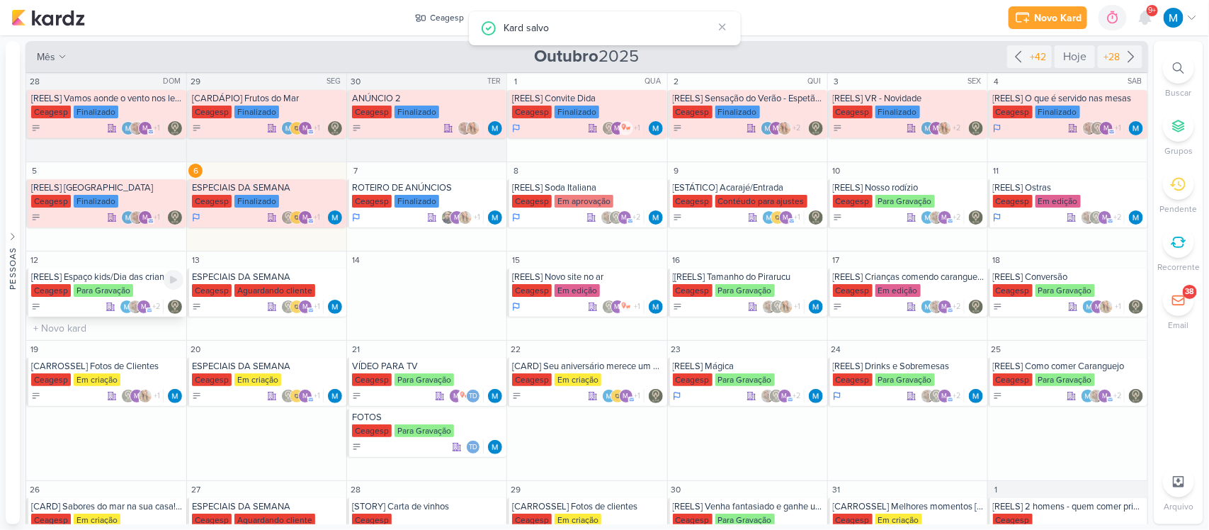
click at [143, 281] on div "[REELS] Espaço kids/Dia das crianças" at bounding box center [107, 276] width 152 height 11
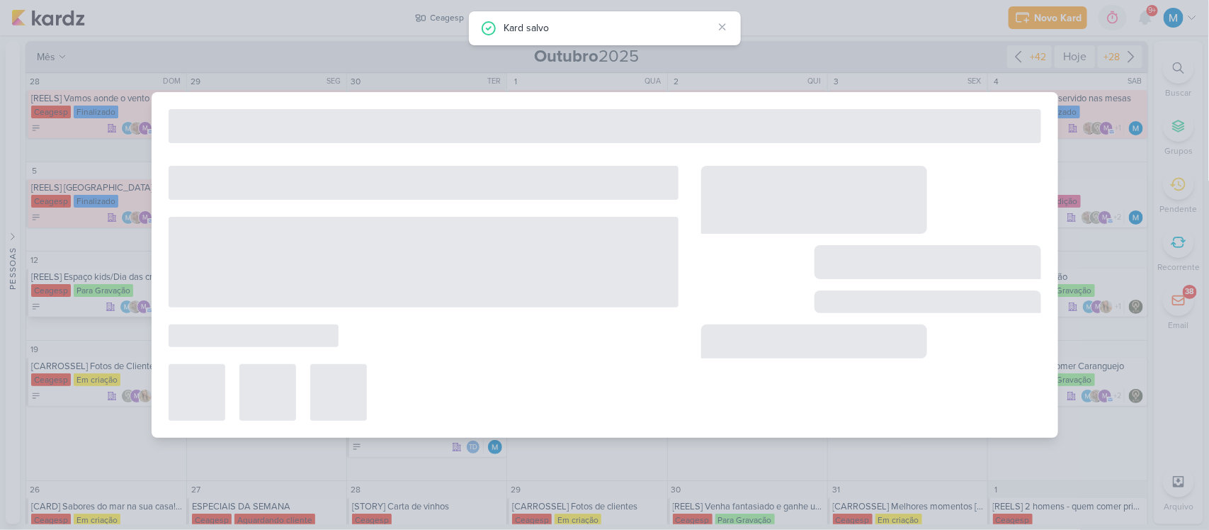
type input "[REELS] Espaço kids/Dia das crianças"
type input "[DATE] 23:59"
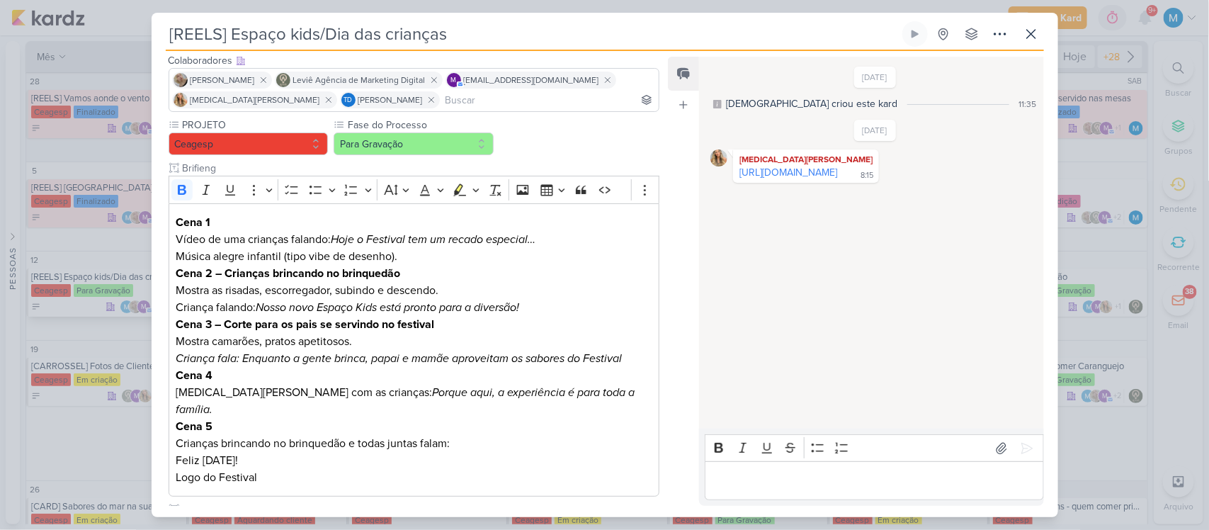
scroll to position [0, 0]
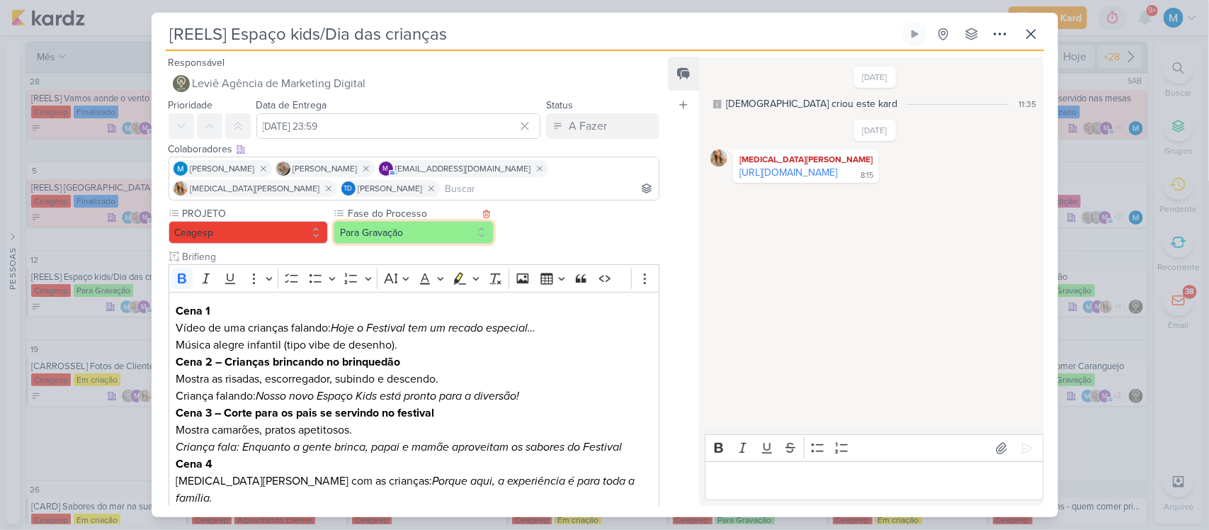
click at [395, 227] on button "Para Gravação" at bounding box center [414, 232] width 160 height 23
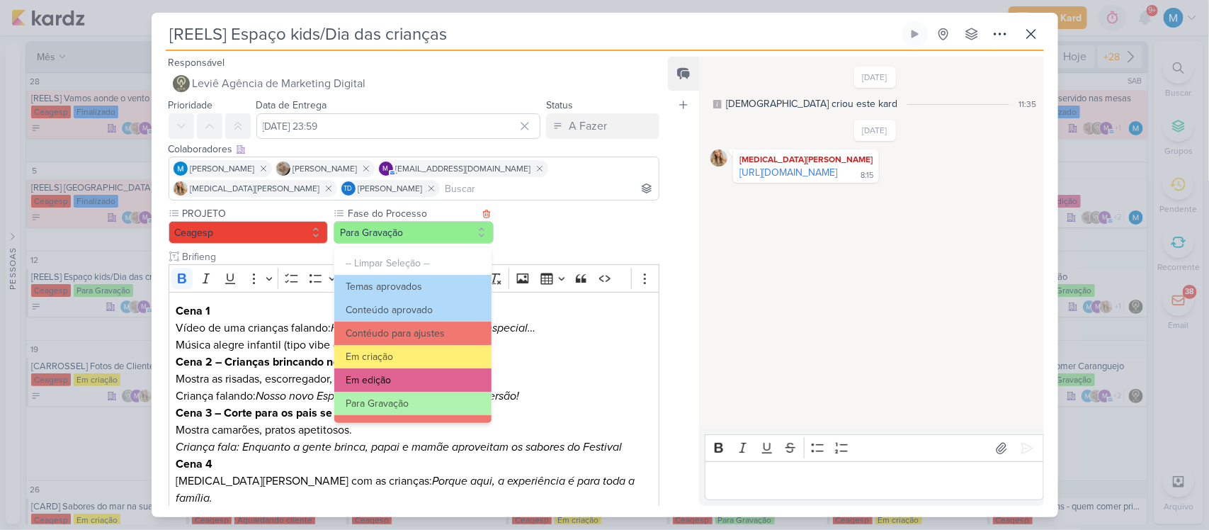
click at [397, 373] on button "Em edição" at bounding box center [412, 379] width 157 height 23
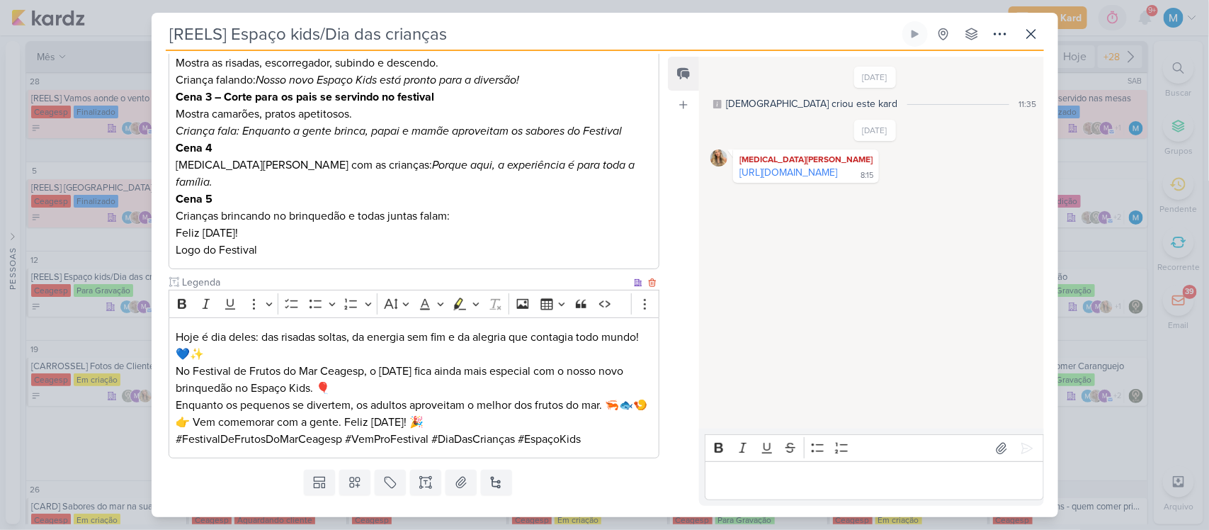
scroll to position [348, 0]
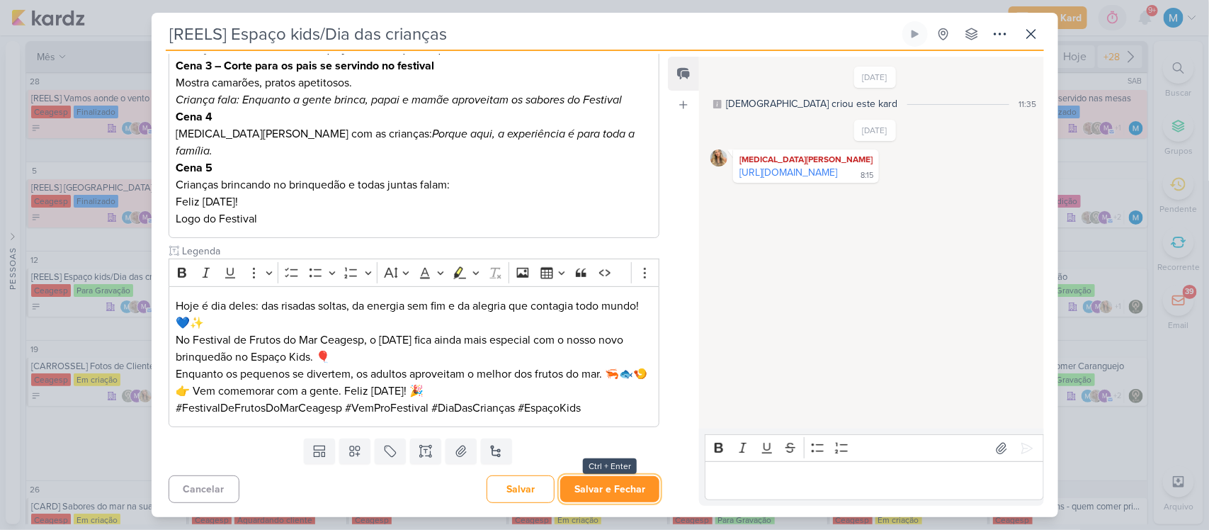
click at [591, 487] on button "Salvar e Fechar" at bounding box center [609, 489] width 99 height 26
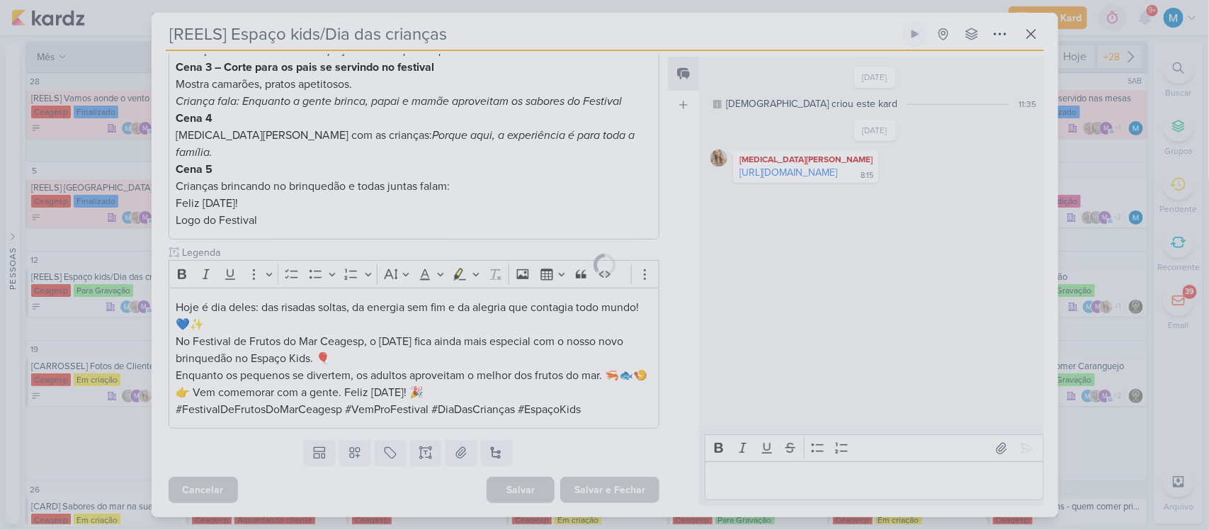
scroll to position [346, 0]
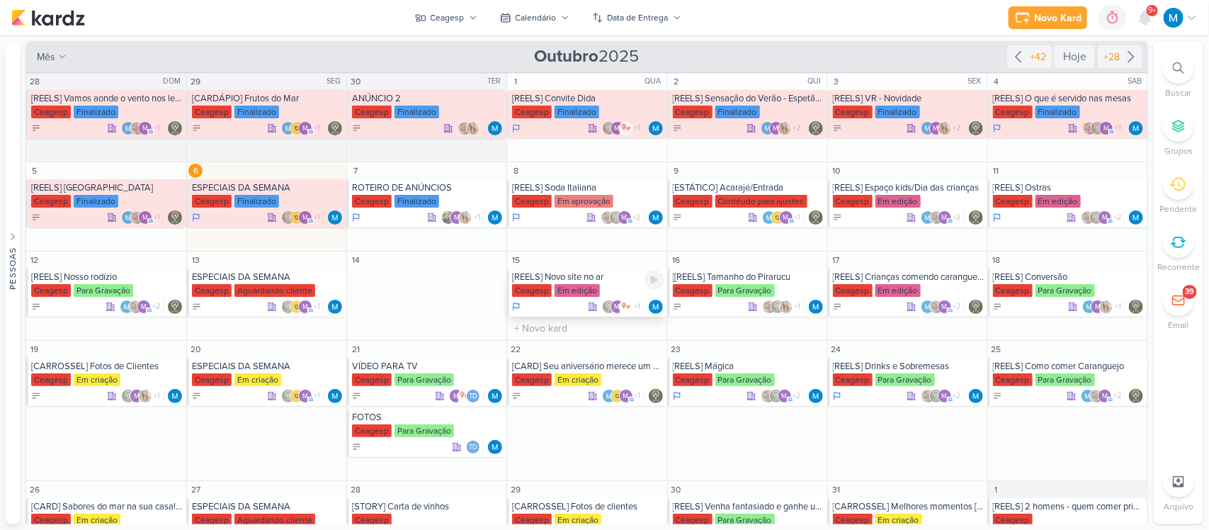
click at [596, 280] on div "[REELS] Novo site no ar" at bounding box center [588, 276] width 152 height 11
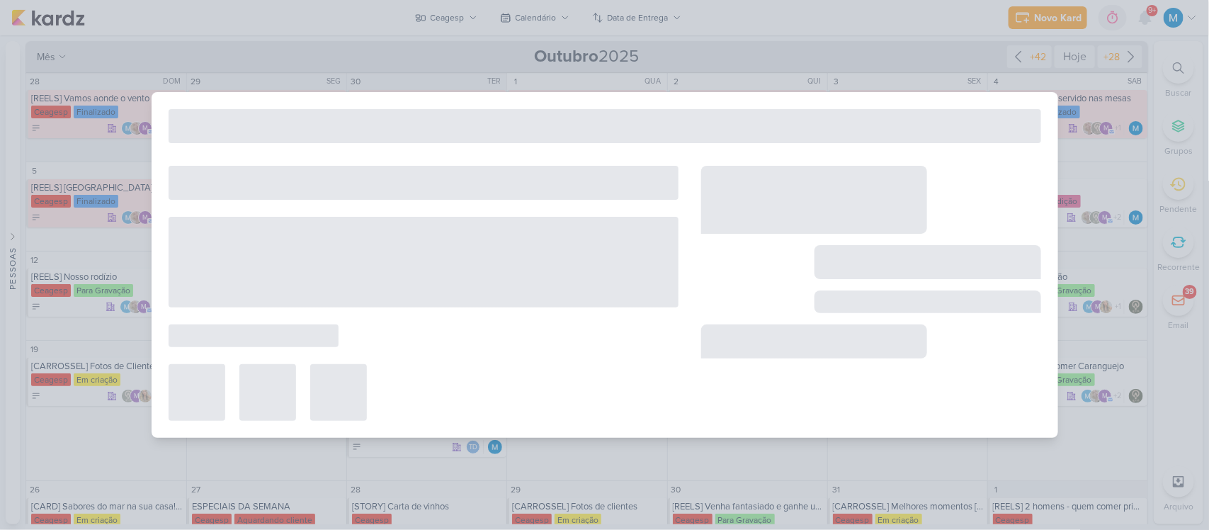
type input "[REELS] Novo site no ar"
type input "[DATE] 23:59"
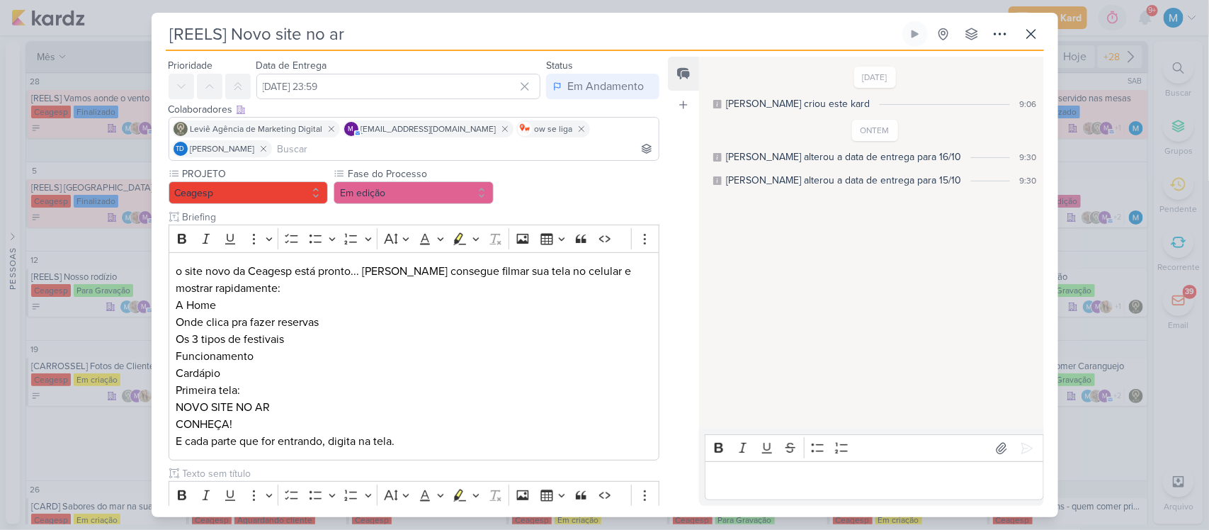
scroll to position [0, 0]
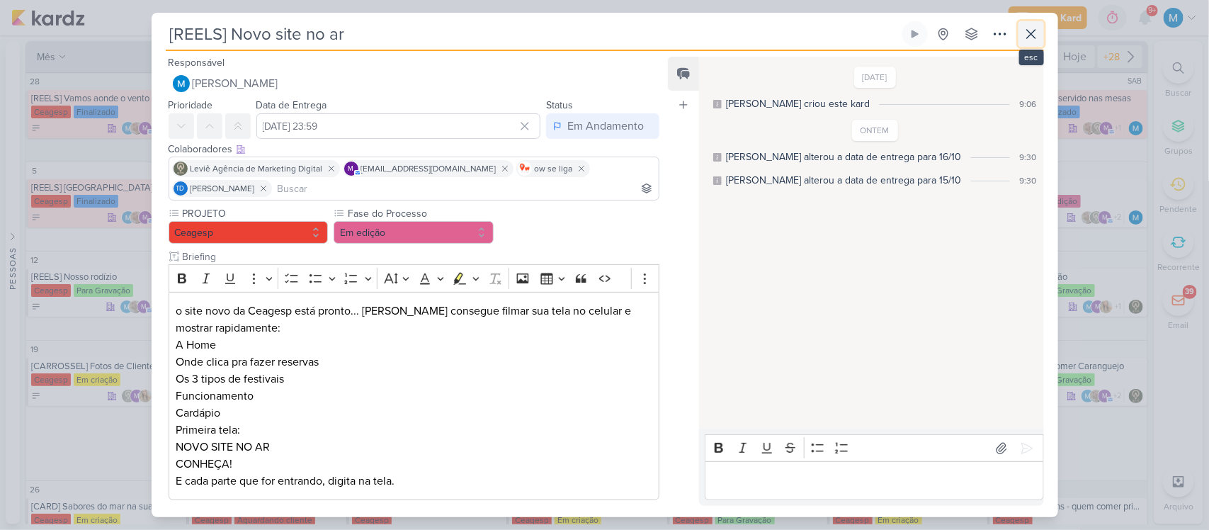
click at [1032, 40] on icon at bounding box center [1031, 34] width 17 height 17
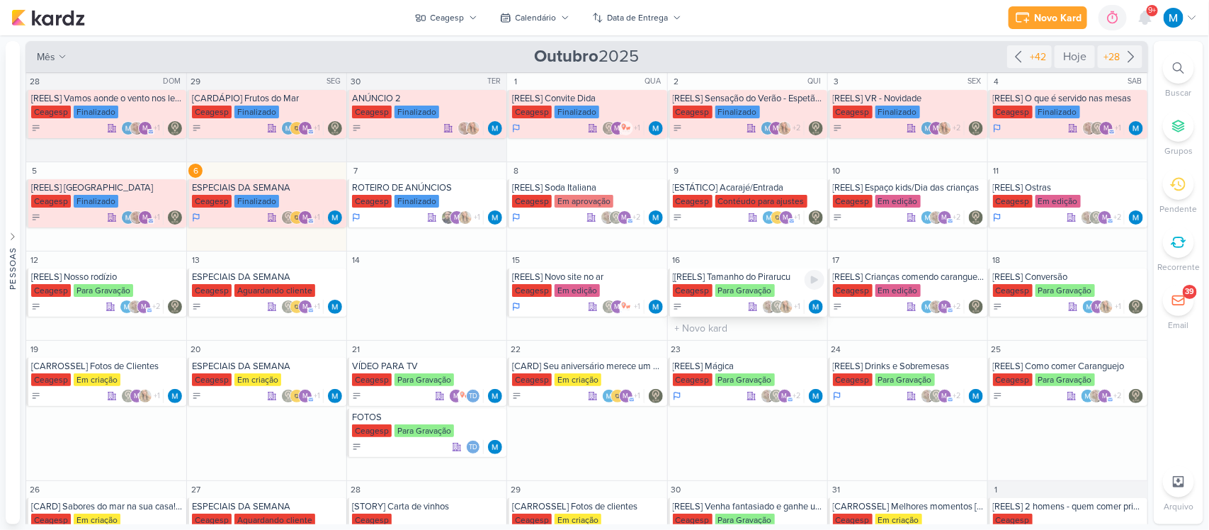
click at [781, 281] on div "[[REELS] Tamanho do Pirarucu" at bounding box center [749, 276] width 152 height 11
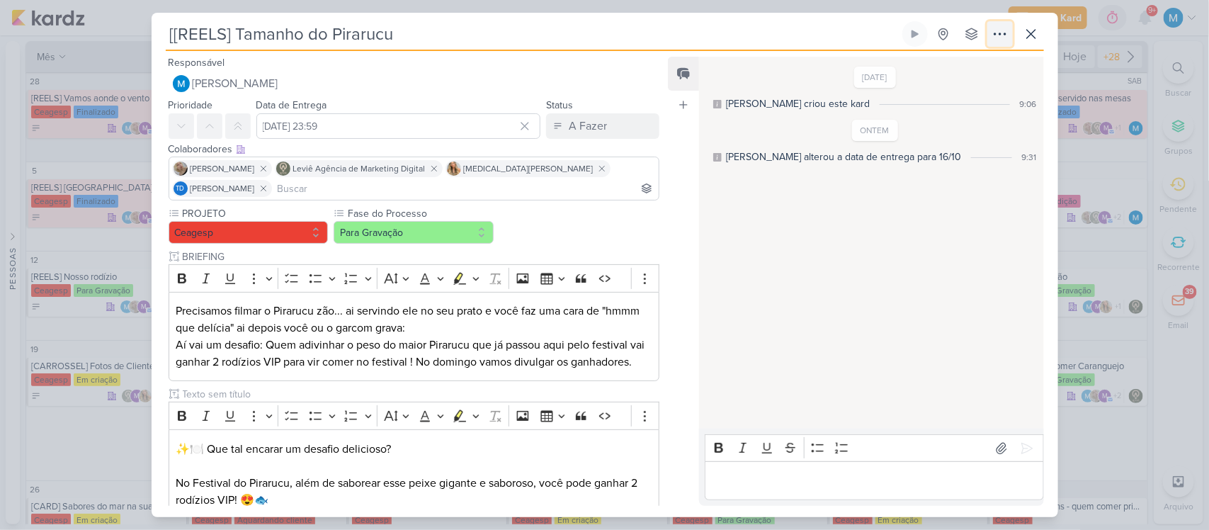
click at [1003, 33] on icon at bounding box center [1000, 34] width 17 height 17
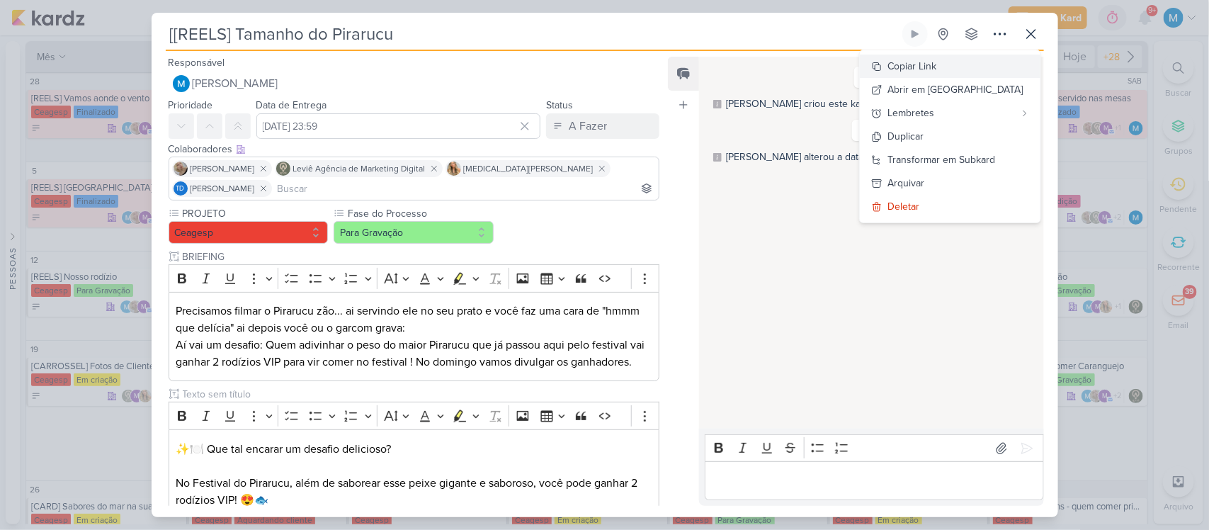
click at [976, 61] on button "Copiar Link" at bounding box center [950, 66] width 181 height 23
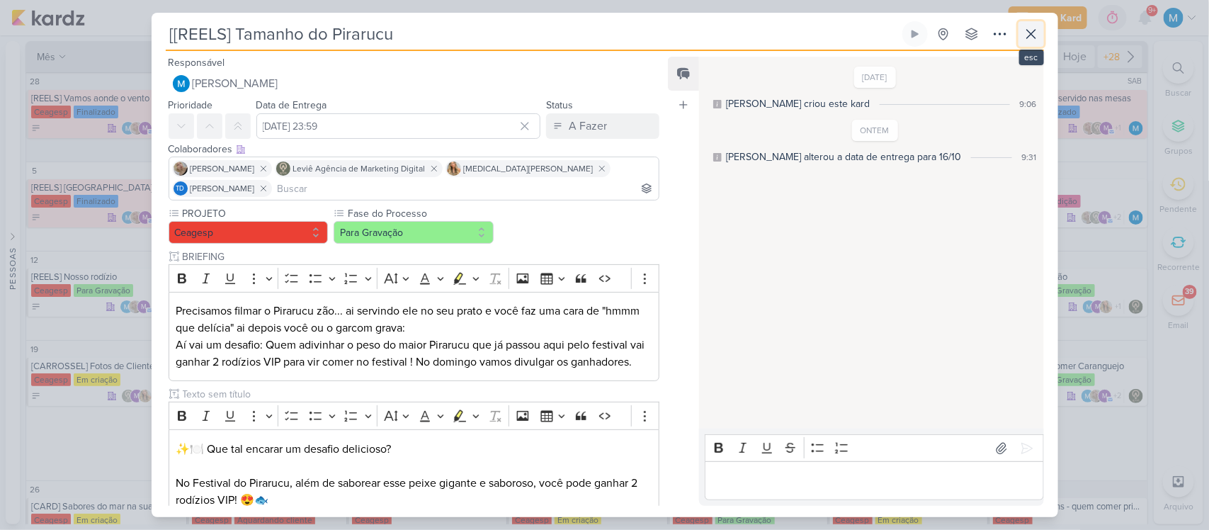
click at [1038, 32] on icon at bounding box center [1031, 34] width 17 height 17
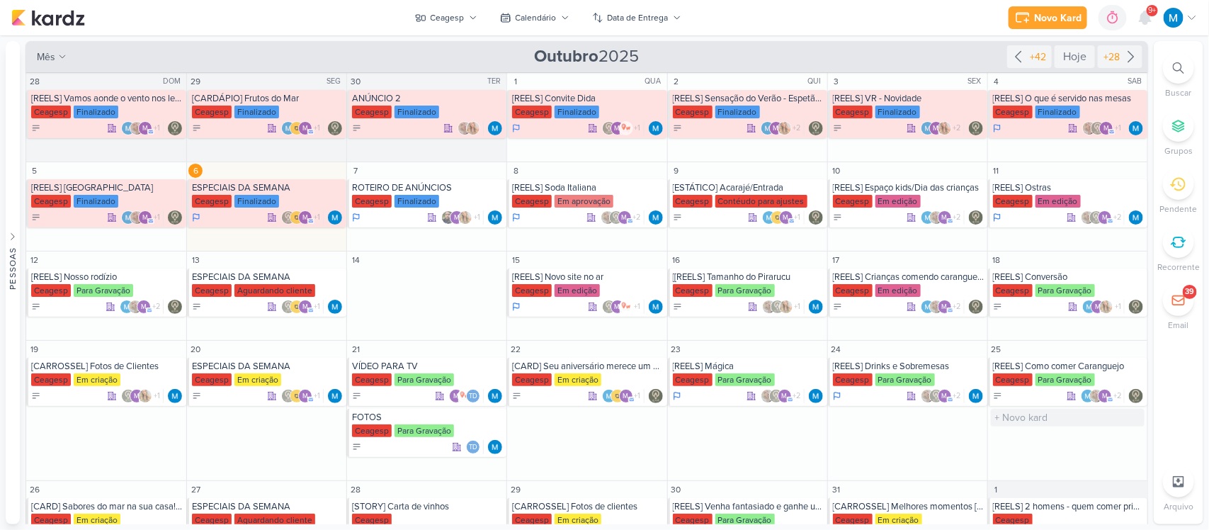
scroll to position [47, 0]
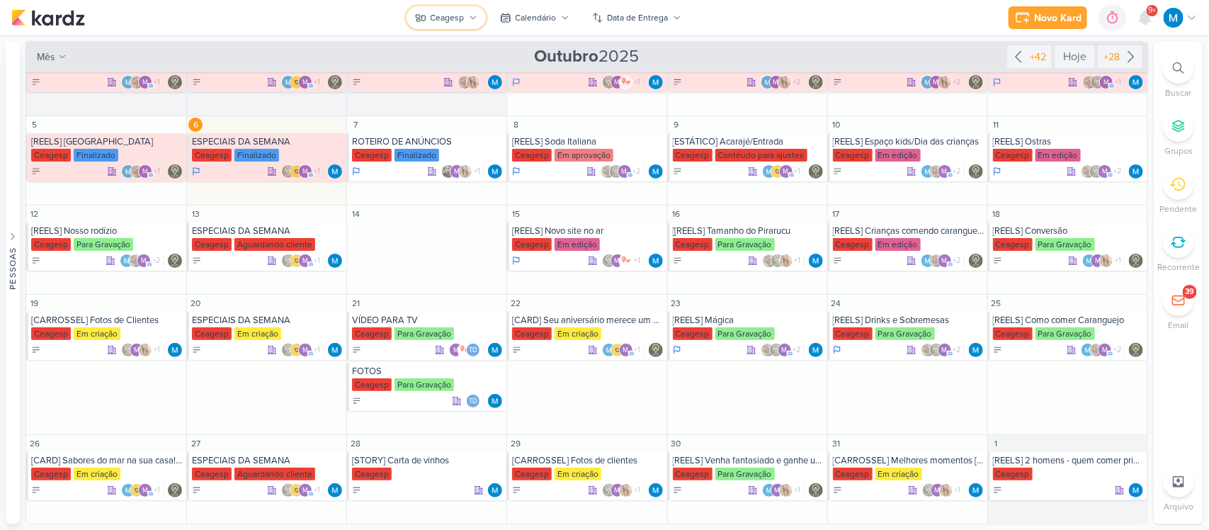
click at [468, 15] on button "Ceagesp" at bounding box center [446, 17] width 79 height 23
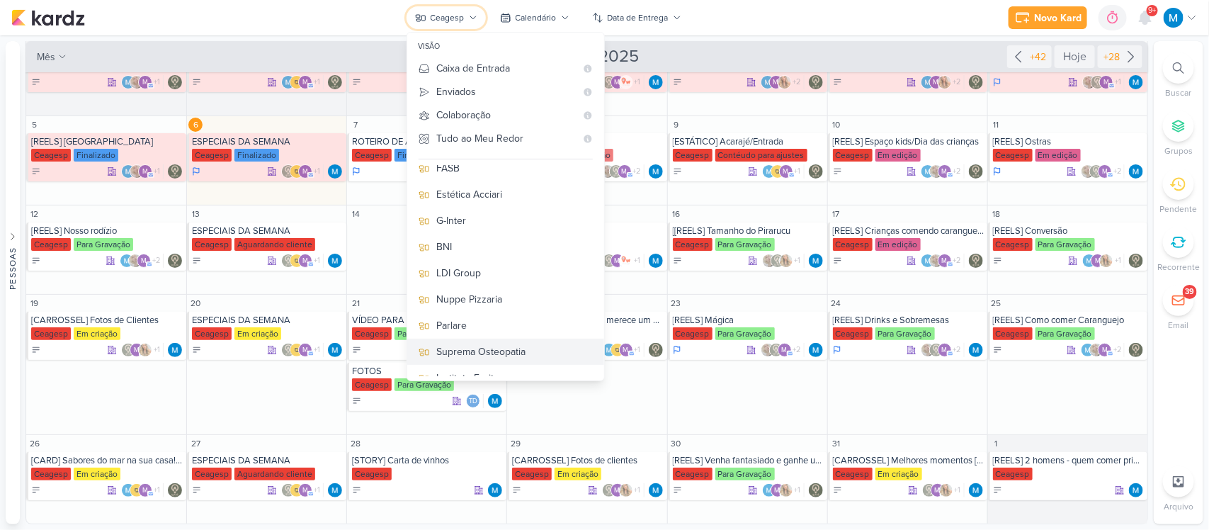
scroll to position [0, 0]
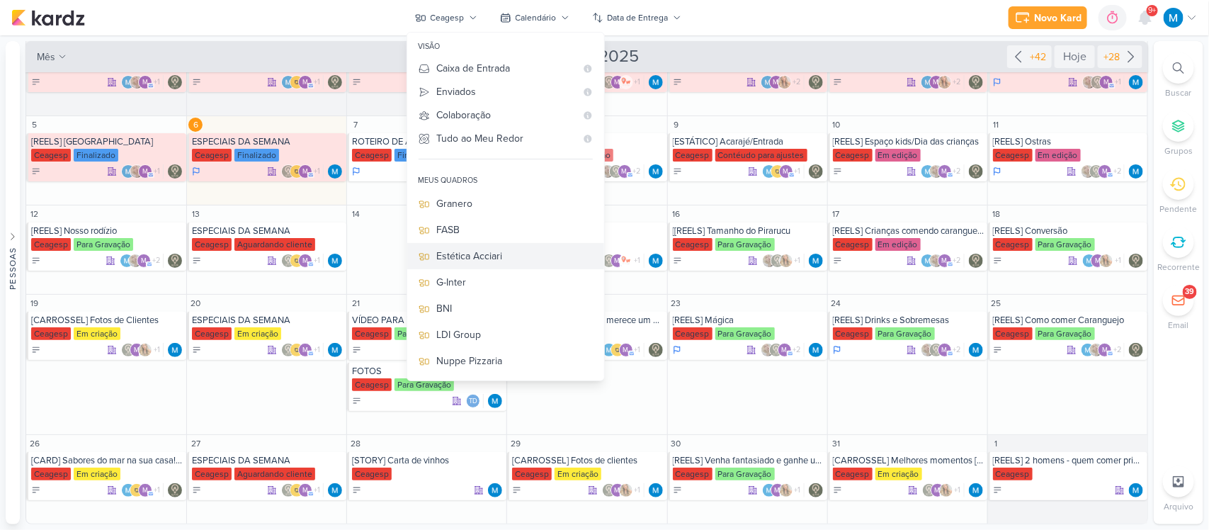
click at [507, 254] on div "Estética Acciari" at bounding box center [515, 256] width 156 height 15
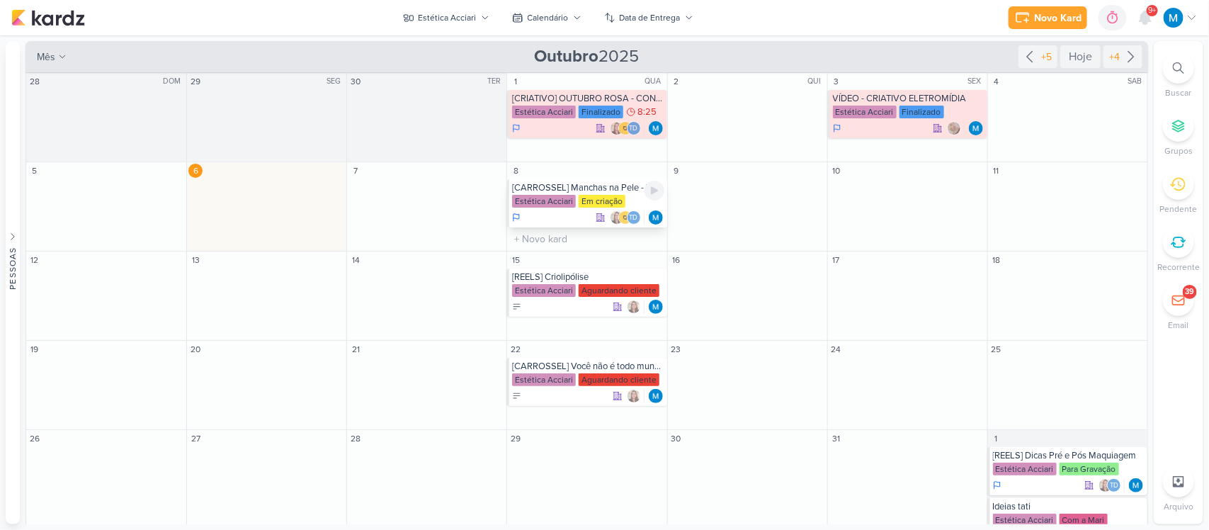
click at [617, 186] on div "[CARROSSEL] Manchas na Pele - [MEDICAL_DATA]" at bounding box center [588, 187] width 152 height 11
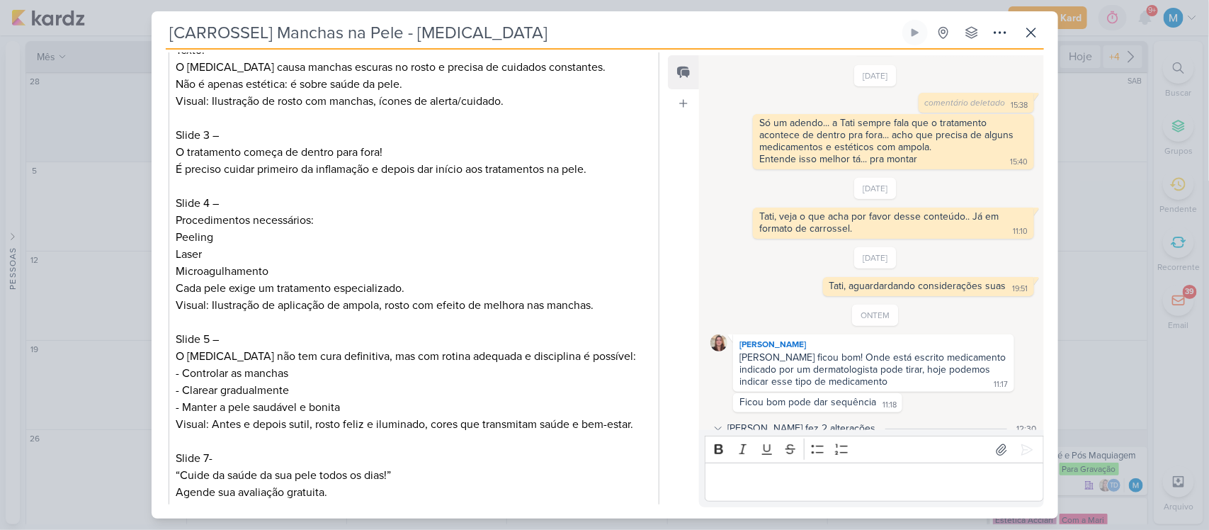
scroll to position [830, 0]
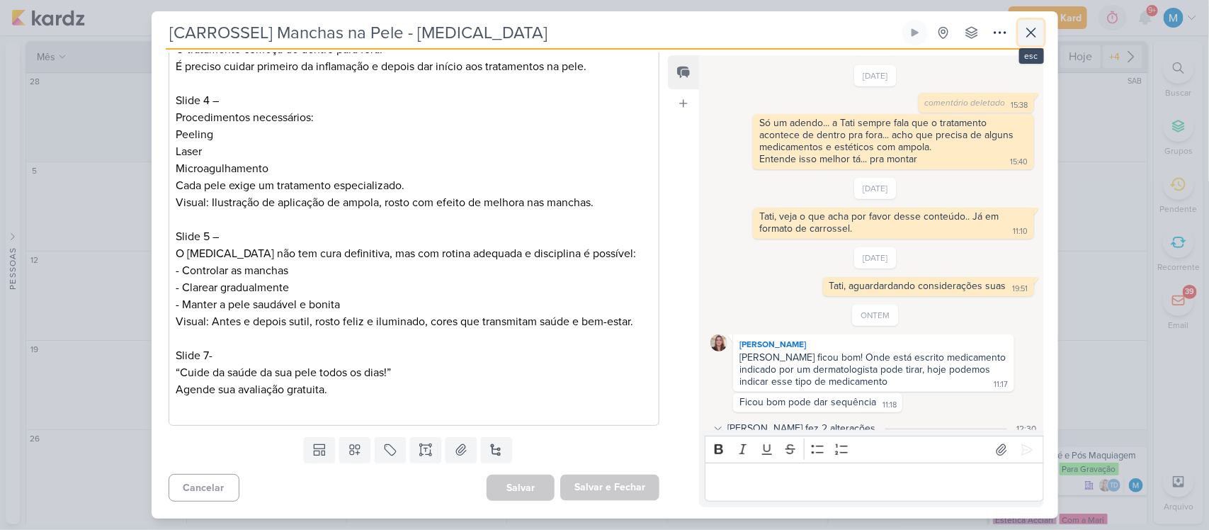
click at [1035, 33] on icon at bounding box center [1031, 32] width 17 height 17
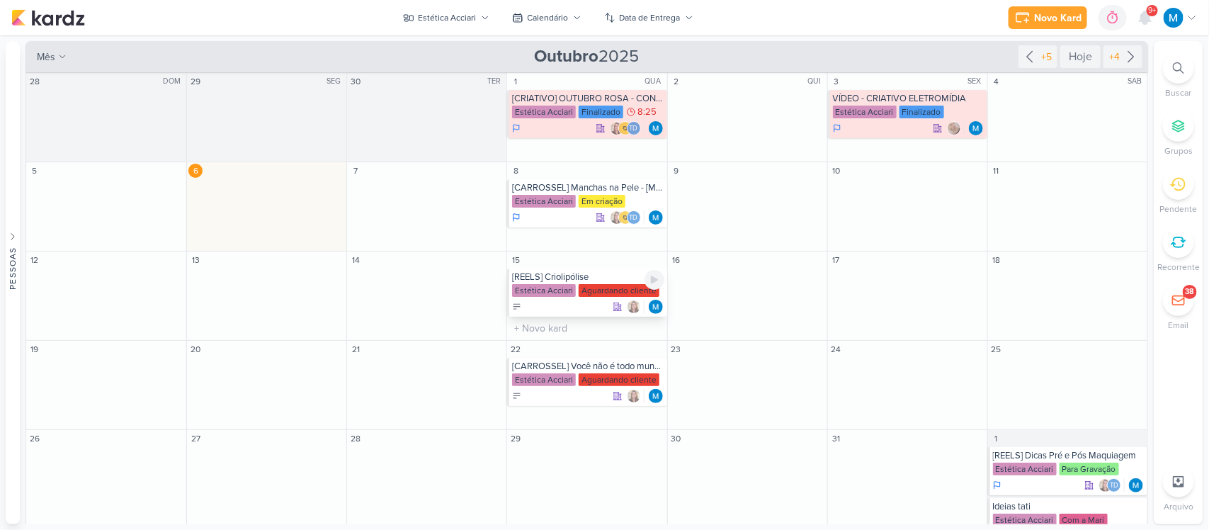
click at [567, 277] on div "[REELS] Criolipólise" at bounding box center [588, 276] width 152 height 11
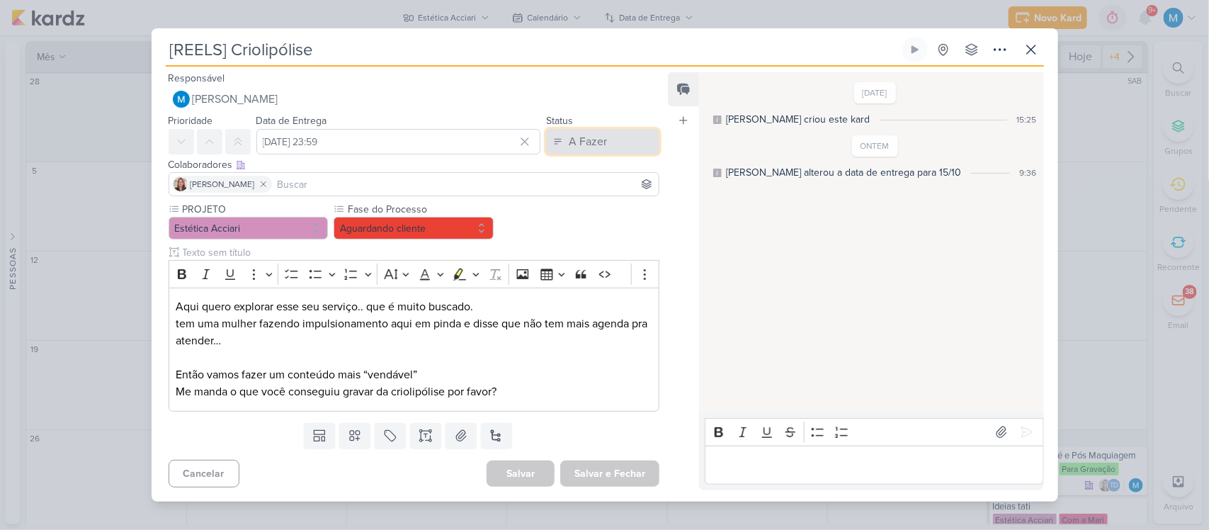
click at [613, 140] on button "A Fazer" at bounding box center [602, 142] width 113 height 26
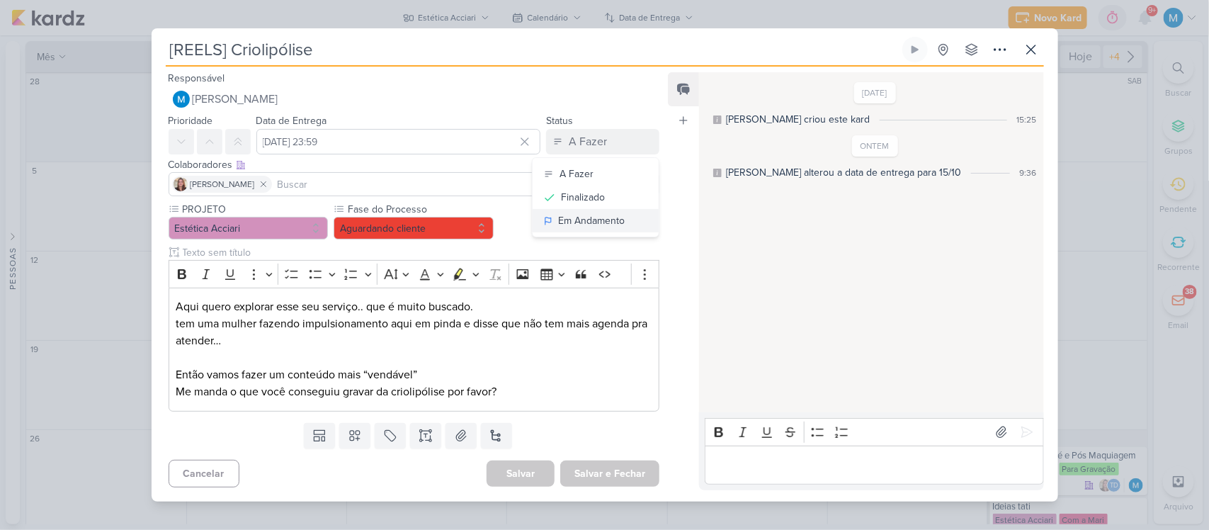
click at [613, 215] on div "Em Andamento" at bounding box center [591, 220] width 67 height 15
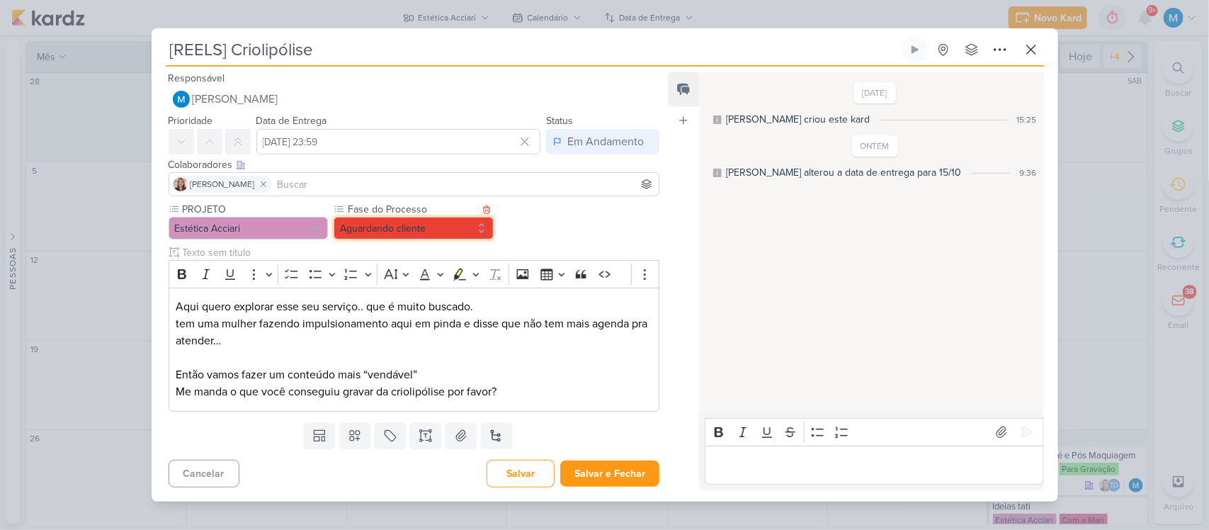
click at [451, 231] on button "Aguardando cliente" at bounding box center [414, 228] width 160 height 23
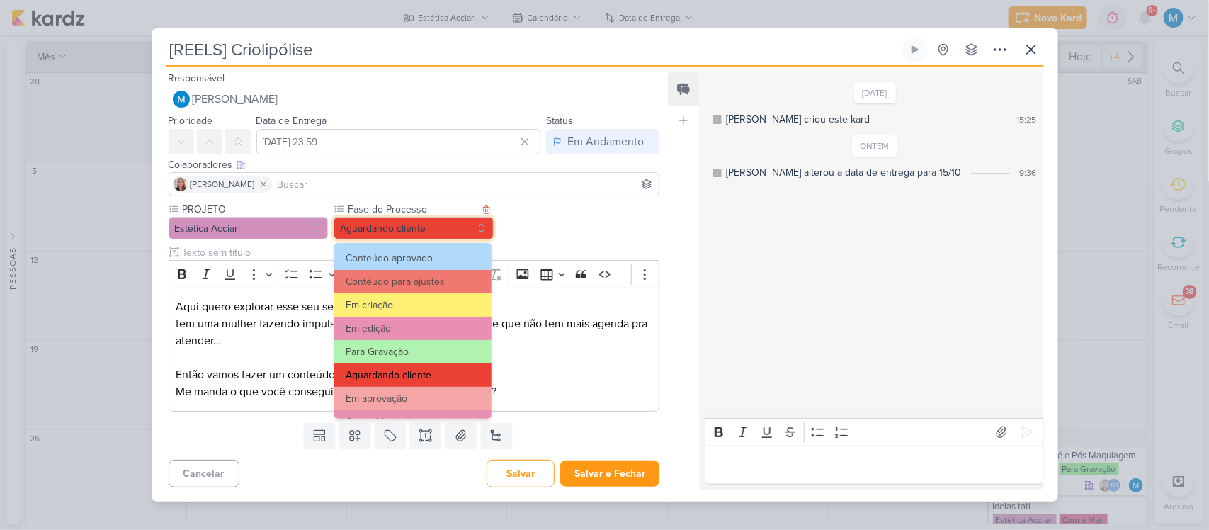
scroll to position [89, 0]
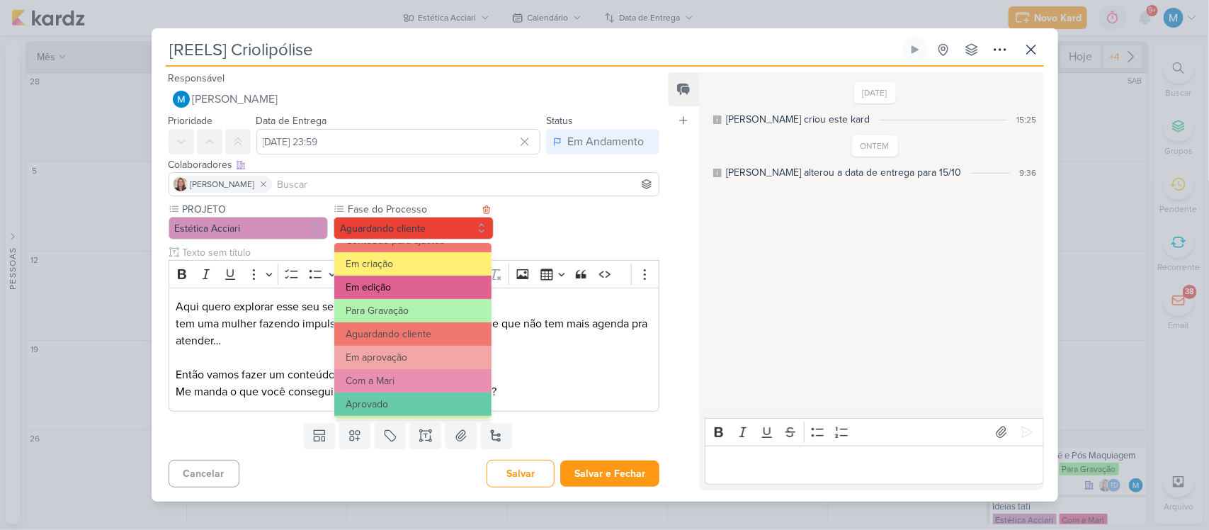
click at [399, 289] on button "Em edição" at bounding box center [412, 287] width 157 height 23
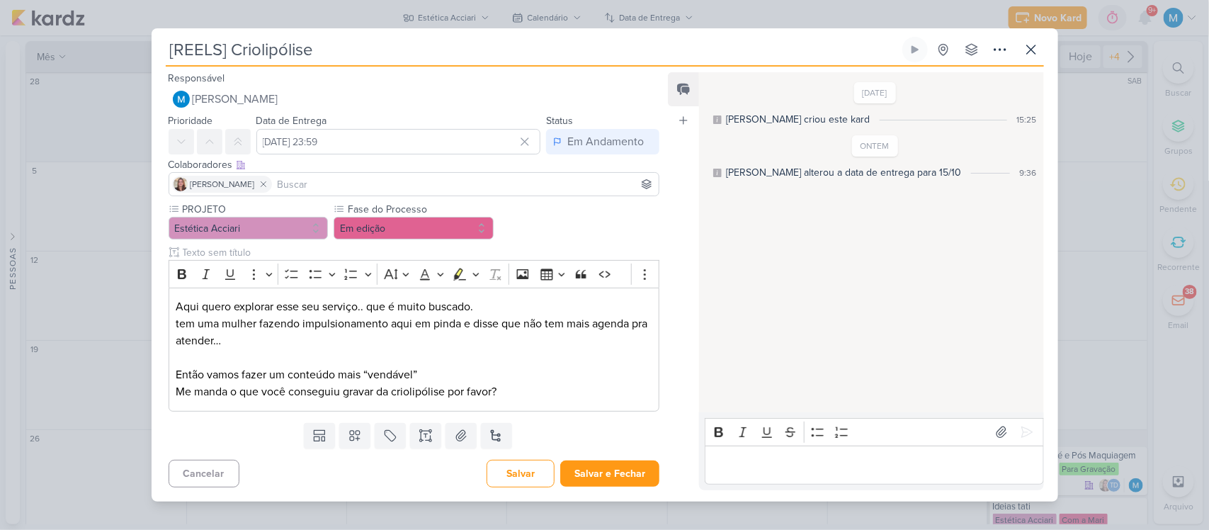
click at [745, 459] on p "Editor editing area: main" at bounding box center [875, 464] width 324 height 17
click at [324, 188] on input at bounding box center [466, 184] width 382 height 17
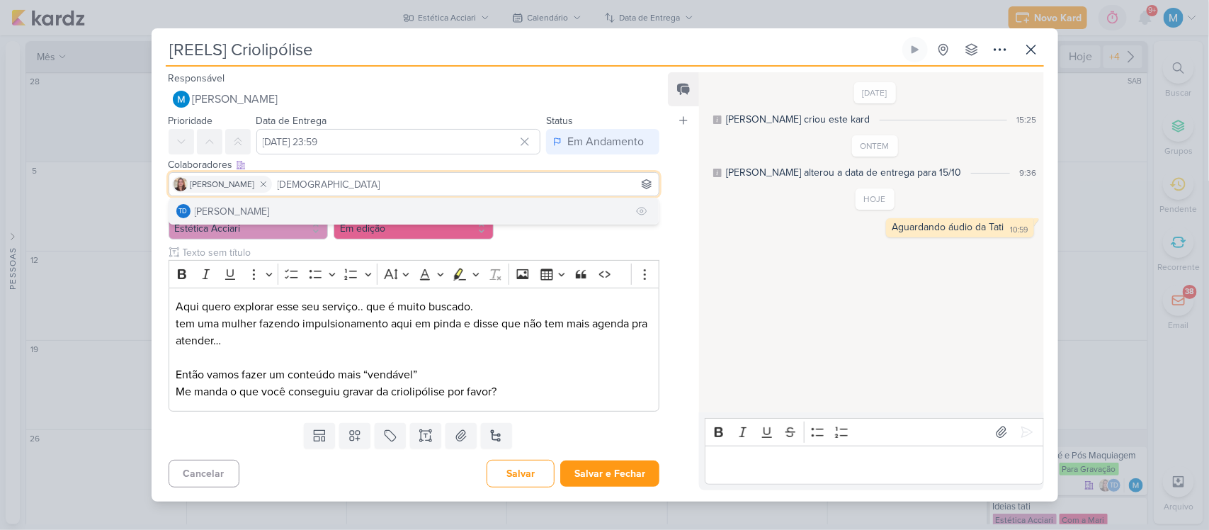
type input "[DEMOGRAPHIC_DATA]"
click at [337, 209] on button "Td Thais de carvalho" at bounding box center [414, 211] width 490 height 26
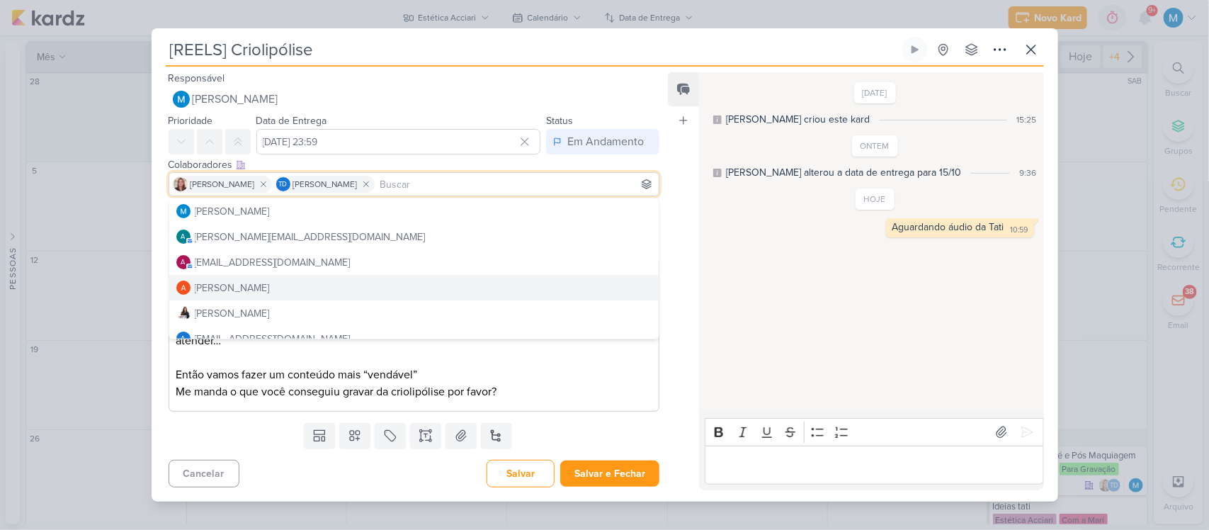
click at [576, 397] on p "Então vamos fazer um conteúdo mais “vendável” Me manda o que você conseguiu gra…" at bounding box center [414, 383] width 476 height 34
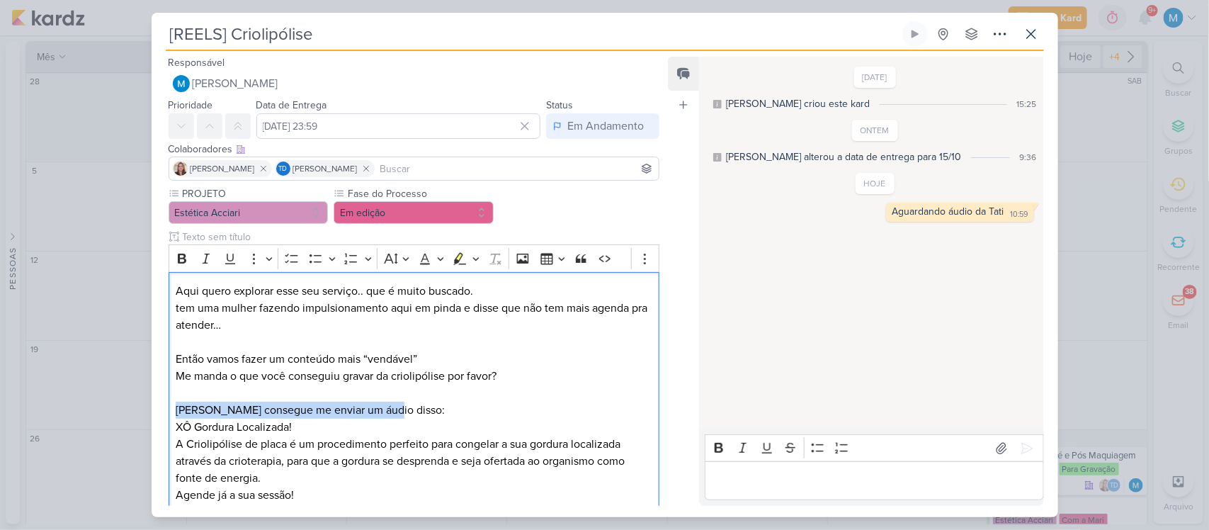
drag, startPoint x: 390, startPoint y: 409, endPoint x: 156, endPoint y: 407, distance: 233.8
click at [156, 407] on div "PROJETO Estética Acciari Fase do Processo" at bounding box center [409, 353] width 514 height 334
click at [182, 262] on icon "Editor toolbar" at bounding box center [182, 259] width 9 height 10
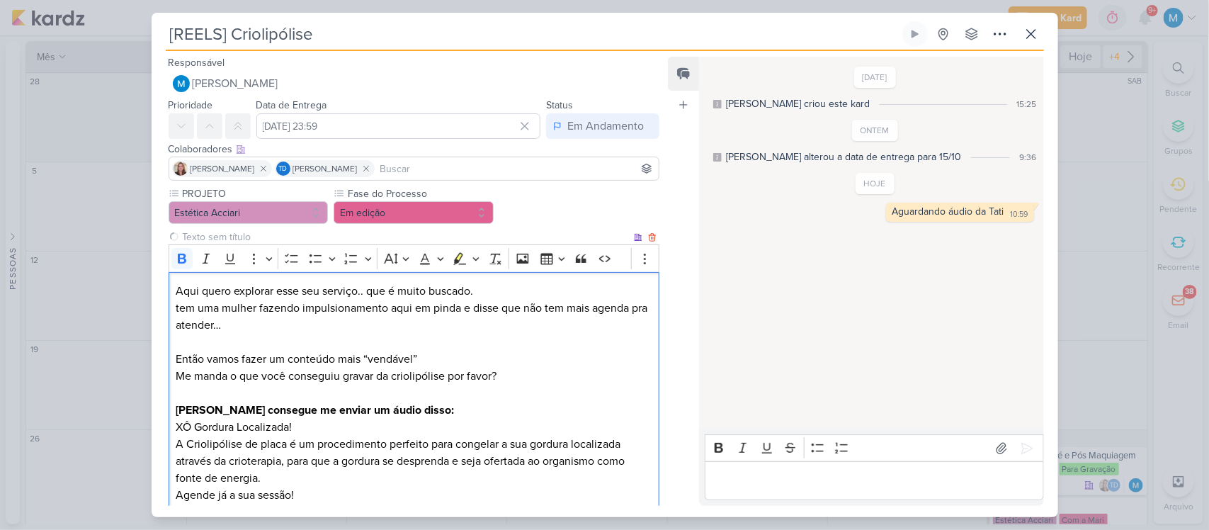
click at [579, 387] on p "Editor editing area: main" at bounding box center [414, 393] width 476 height 17
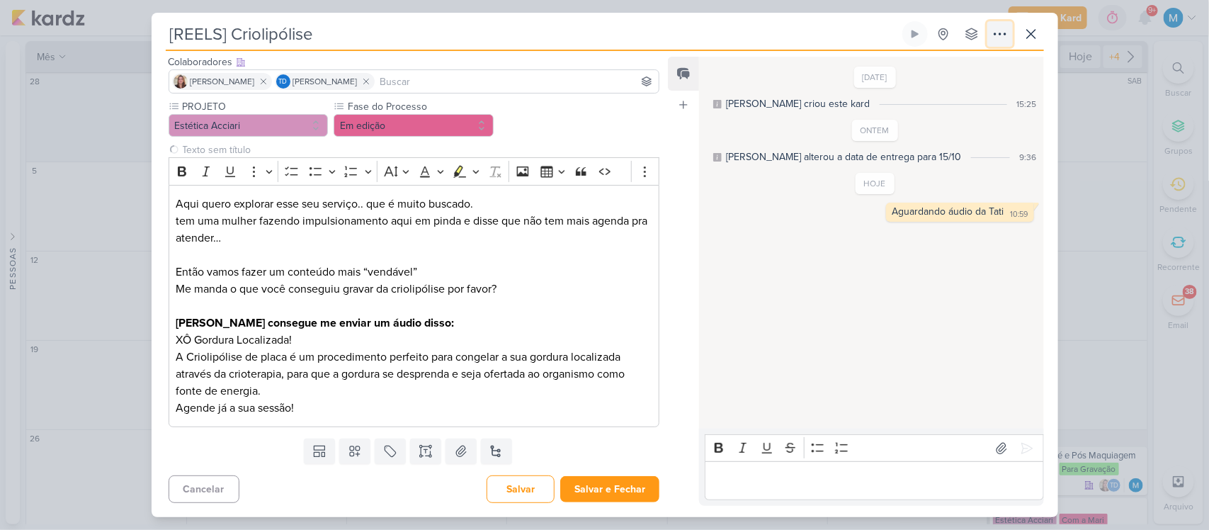
click at [1007, 33] on icon at bounding box center [1000, 34] width 17 height 17
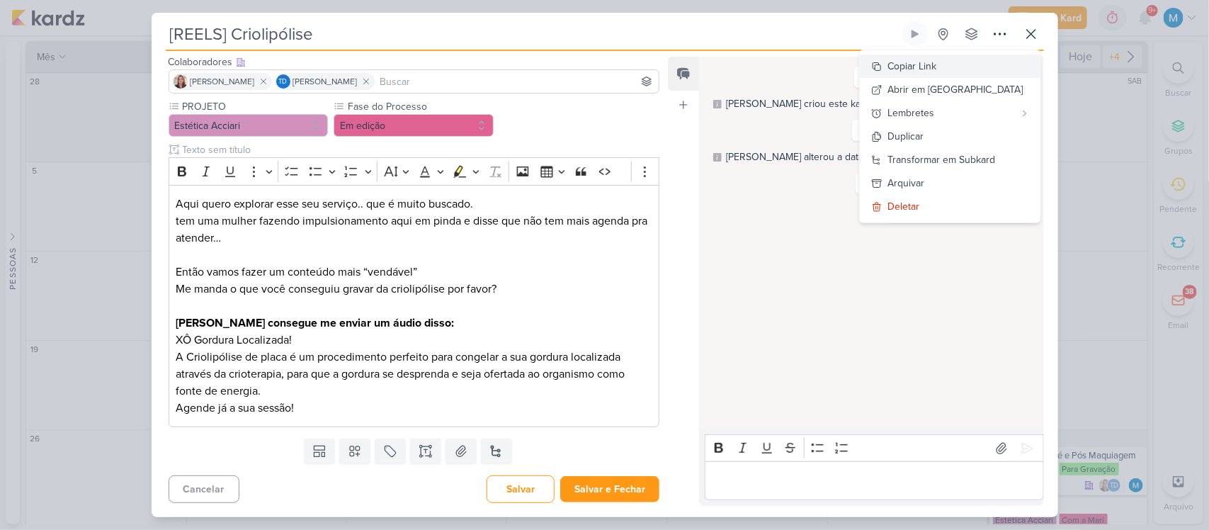
click at [972, 68] on button "Copiar Link" at bounding box center [950, 66] width 181 height 23
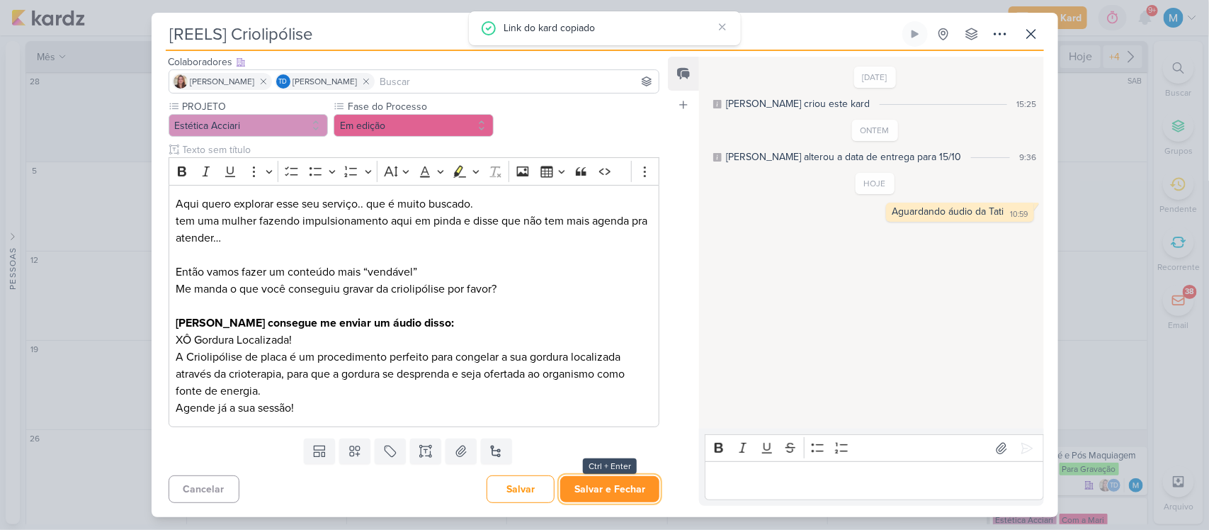
click at [609, 487] on button "Salvar e Fechar" at bounding box center [609, 489] width 99 height 26
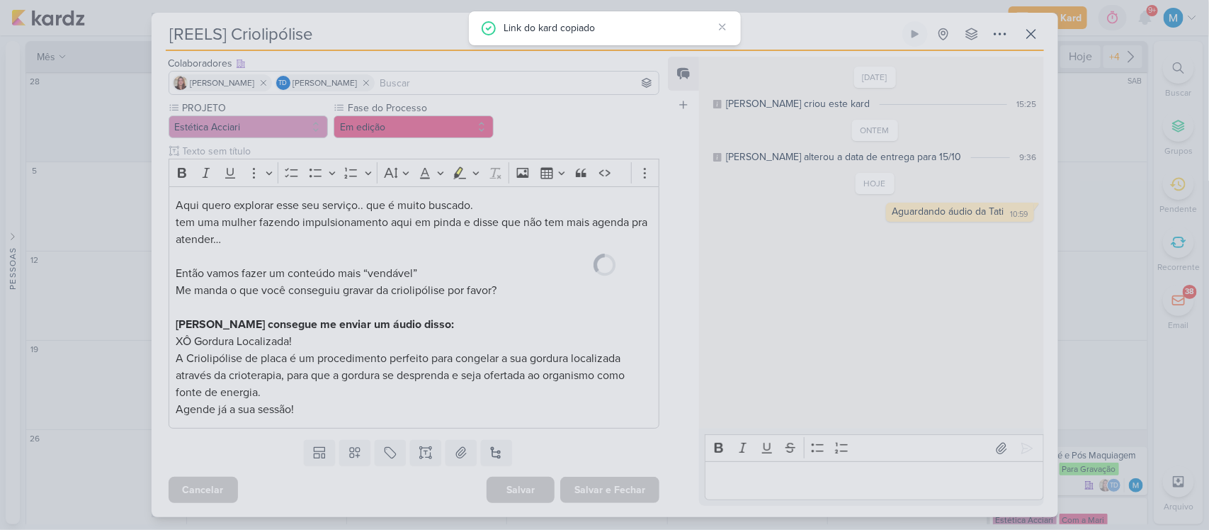
scroll to position [86, 0]
